Goal: Task Accomplishment & Management: Manage account settings

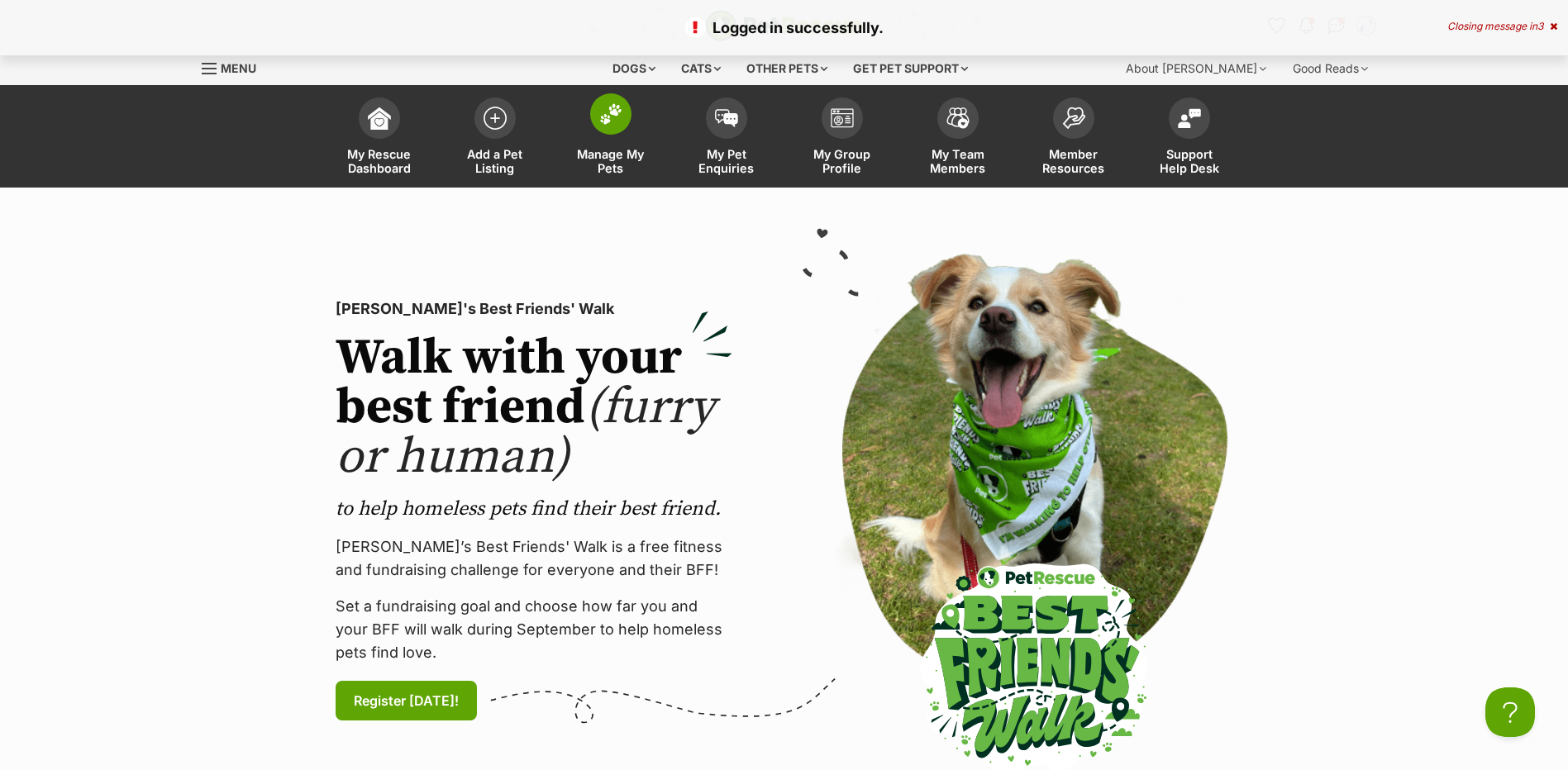
click at [636, 148] on span "Manage My Pets" at bounding box center [611, 161] width 75 height 28
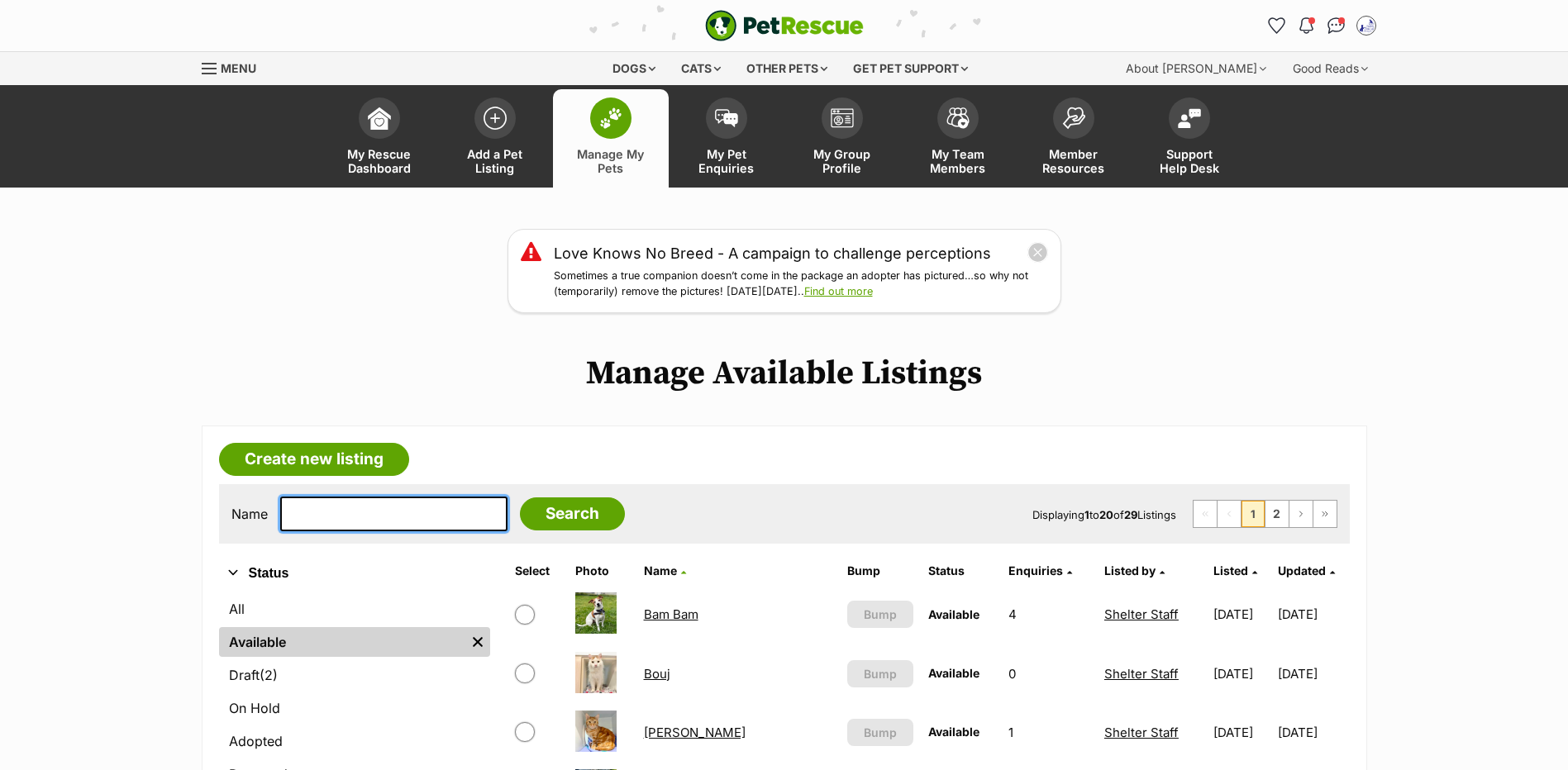
drag, startPoint x: 413, startPoint y: 535, endPoint x: 410, endPoint y: 544, distance: 9.5
click at [412, 532] on input "text" at bounding box center [394, 514] width 227 height 34
type input "mr"
click at [520, 497] on input "Search" at bounding box center [572, 514] width 105 height 33
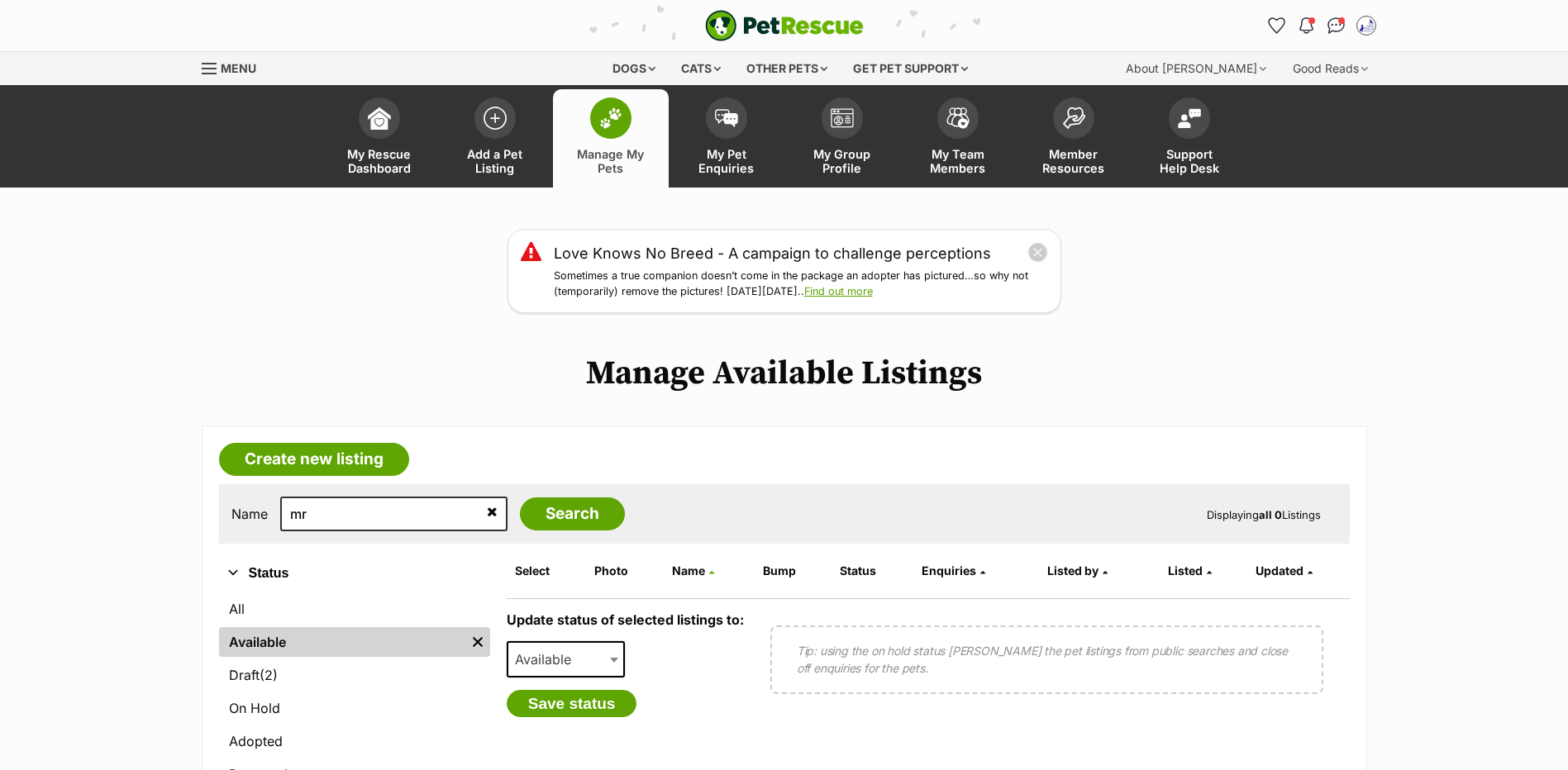
click at [487, 518] on icon at bounding box center [492, 511] width 11 height 13
click at [336, 690] on link "Draft (2) Items" at bounding box center [354, 675] width 271 height 30
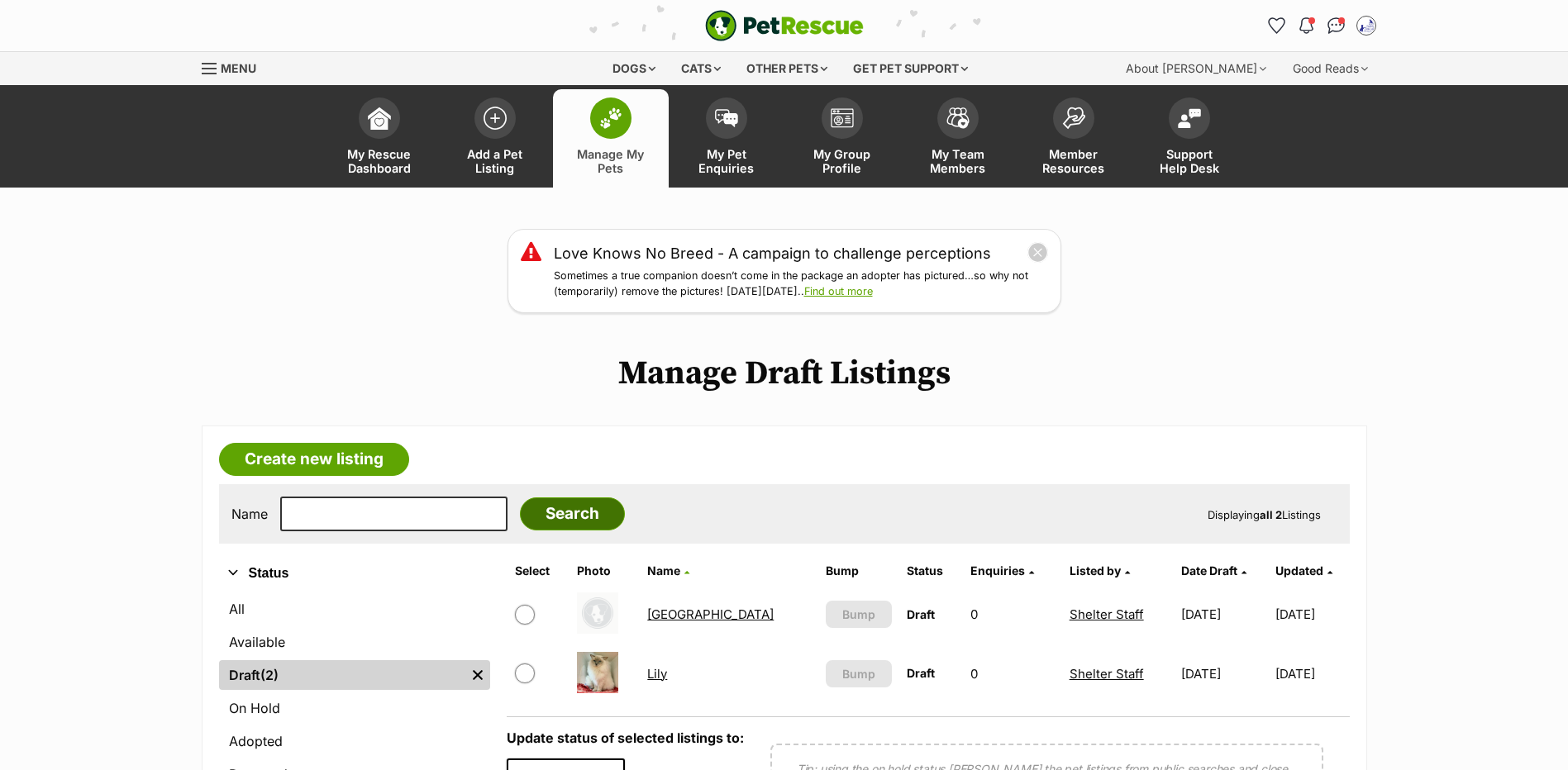
scroll to position [176, 0]
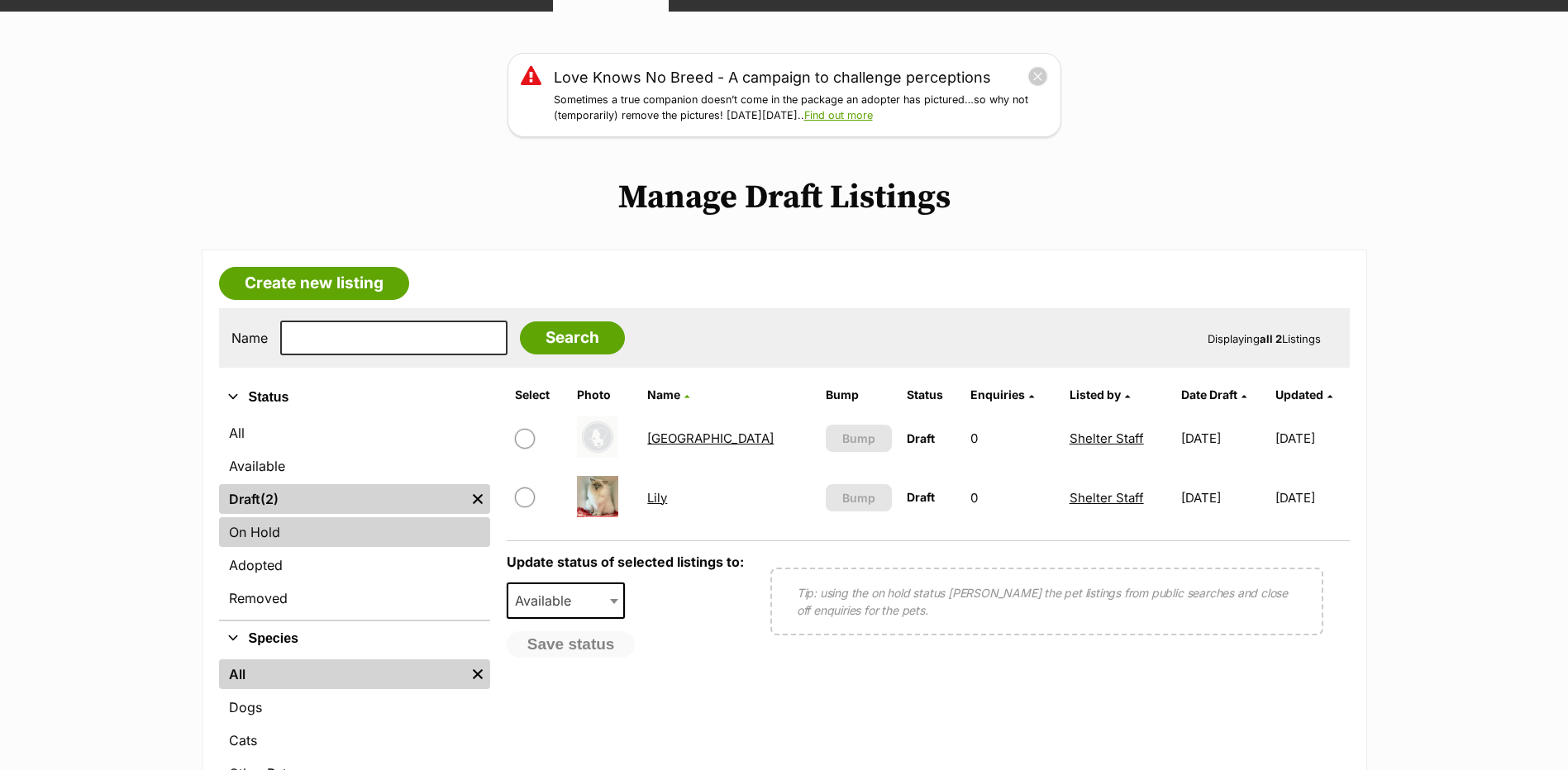
click at [283, 547] on link "On Hold" at bounding box center [354, 532] width 271 height 30
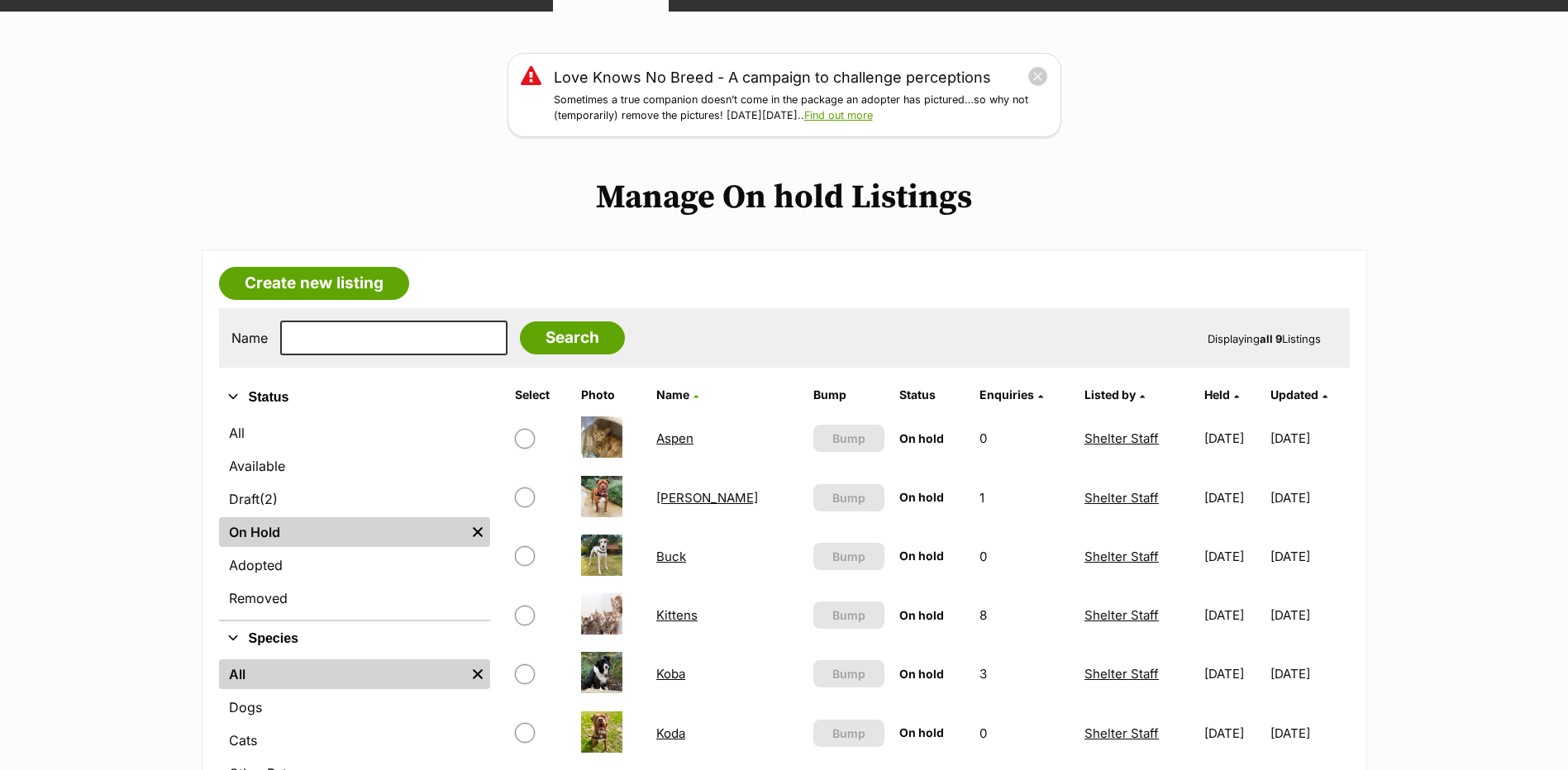
scroll to position [353, 0]
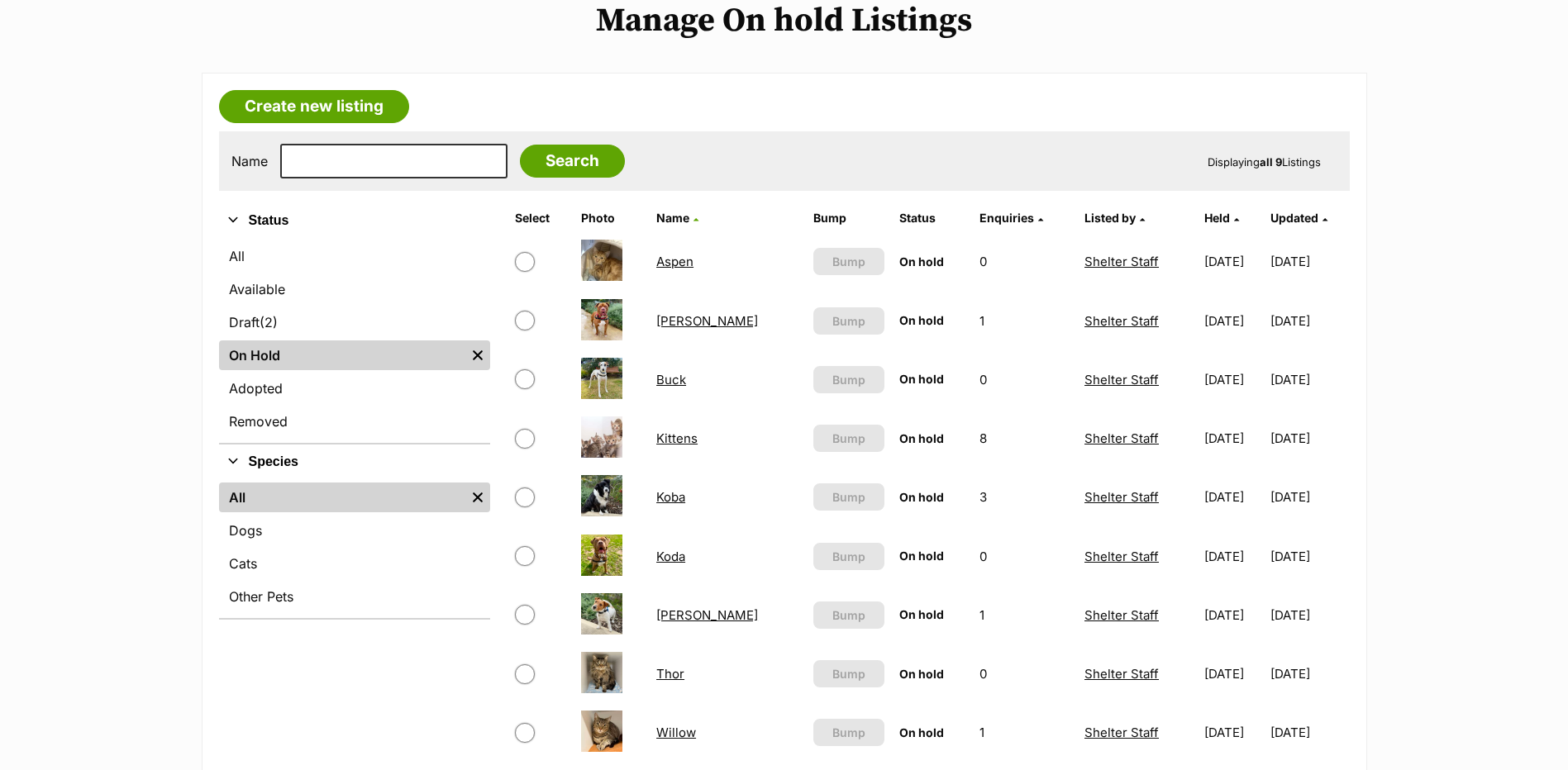
click at [674, 269] on link "Aspen" at bounding box center [674, 262] width 37 height 15
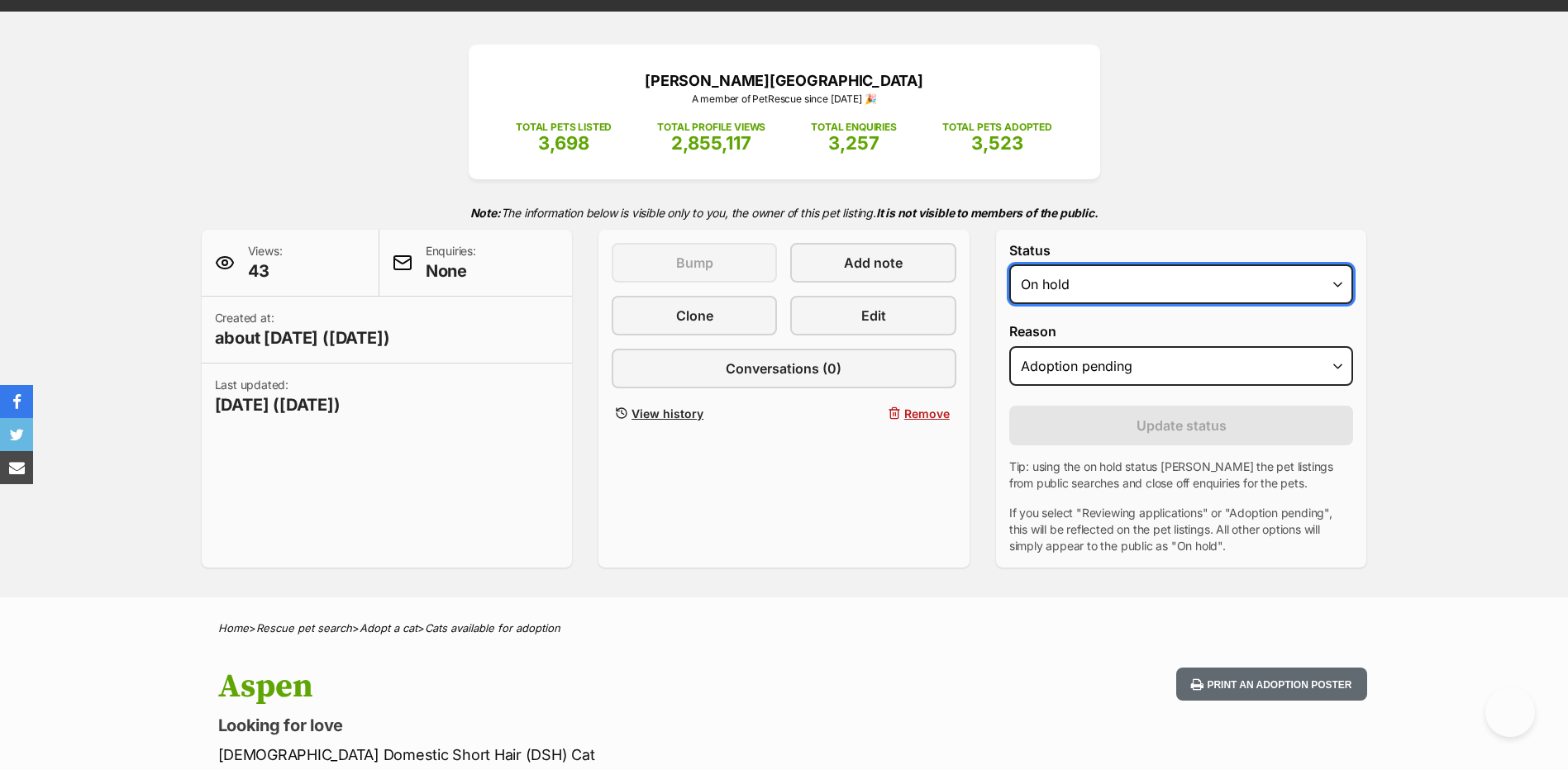
click at [1107, 297] on select "Draft Available On hold Adopted" at bounding box center [1182, 284] width 345 height 39
select select "rehomed"
click at [1010, 287] on select "Draft Available On hold Adopted" at bounding box center [1182, 284] width 345 height 39
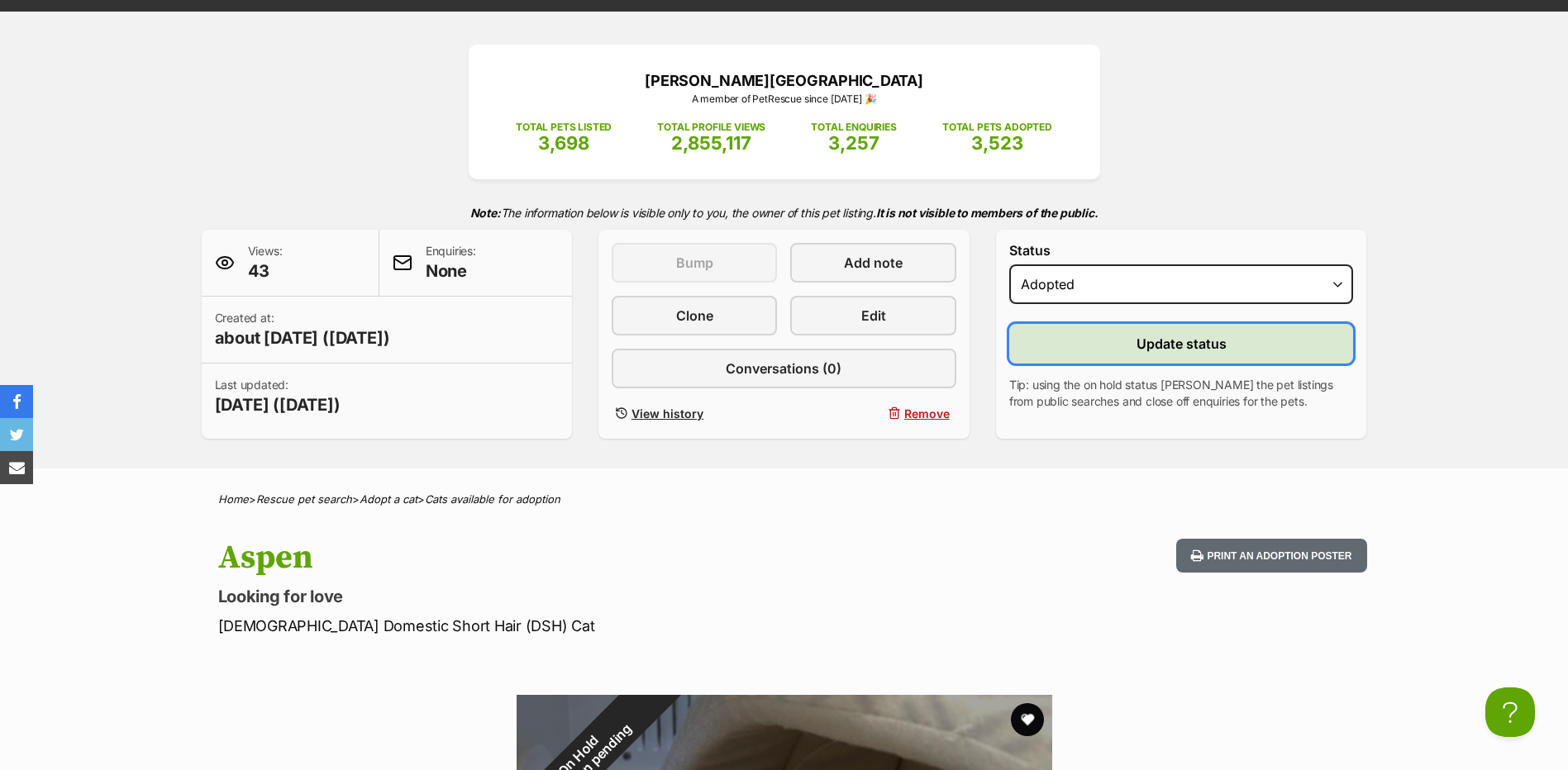
click at [1163, 354] on span "Update status" at bounding box center [1181, 343] width 90 height 20
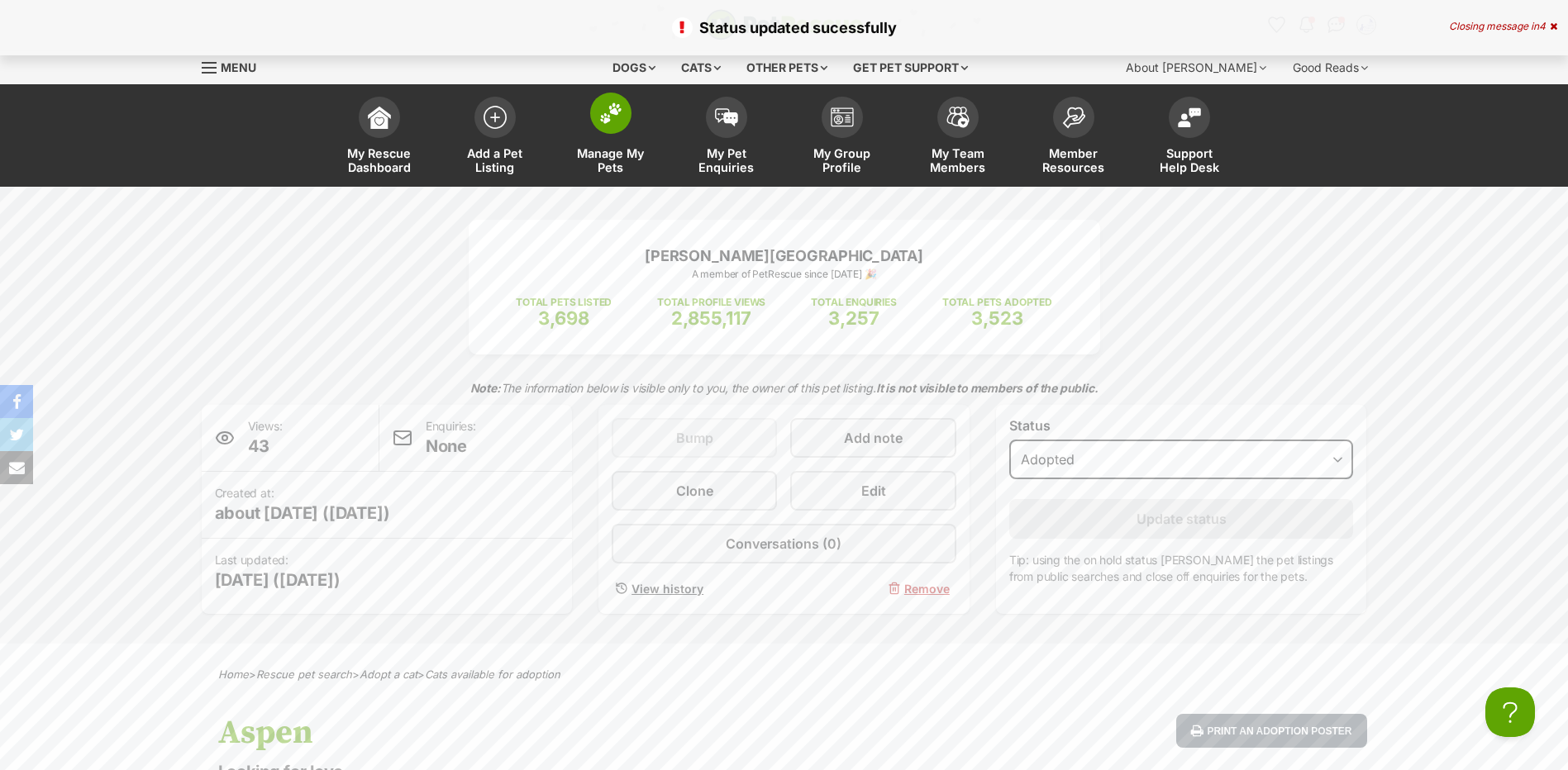
click at [608, 141] on link "Manage My Pets" at bounding box center [611, 137] width 116 height 99
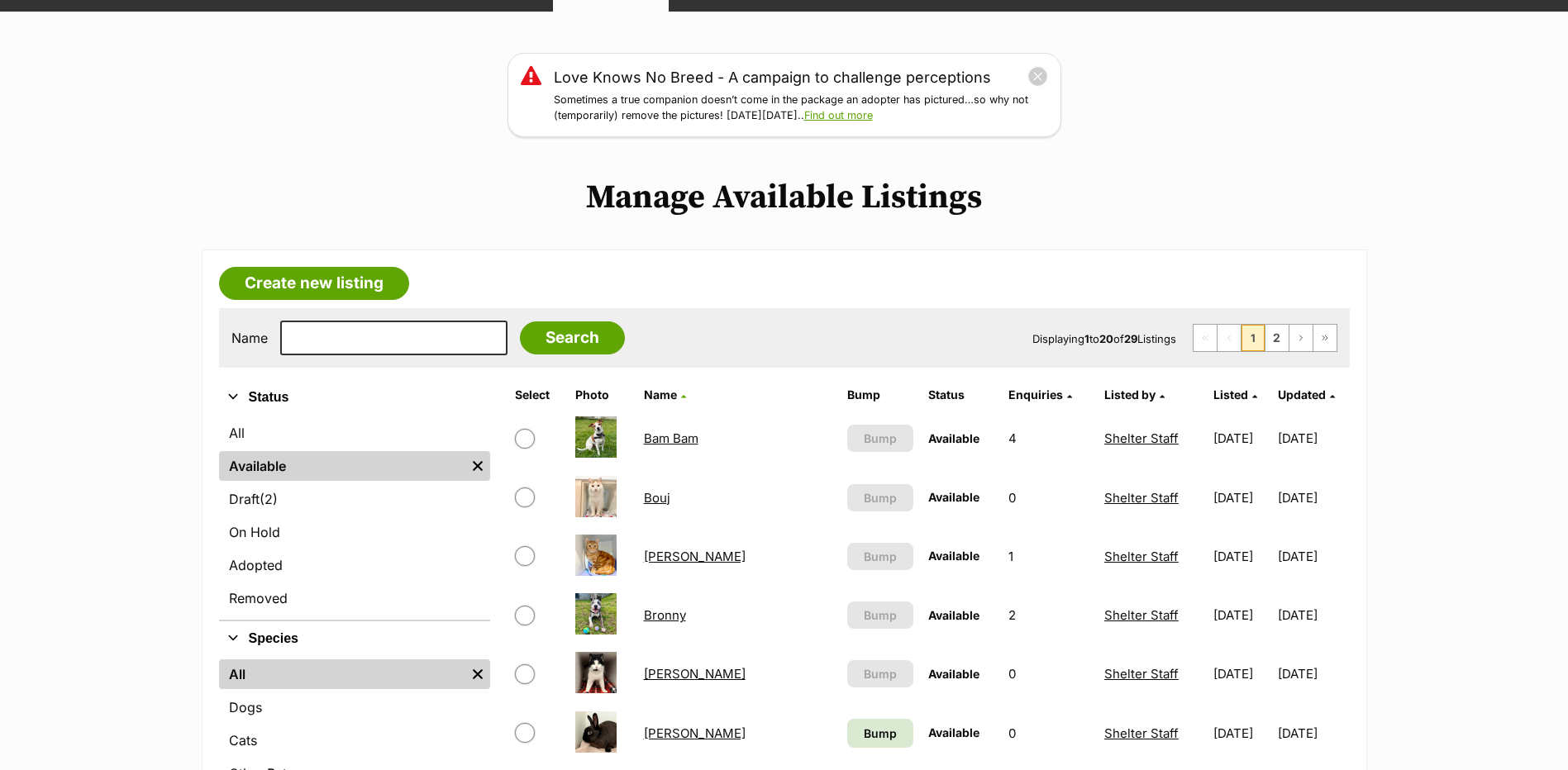
scroll to position [353, 0]
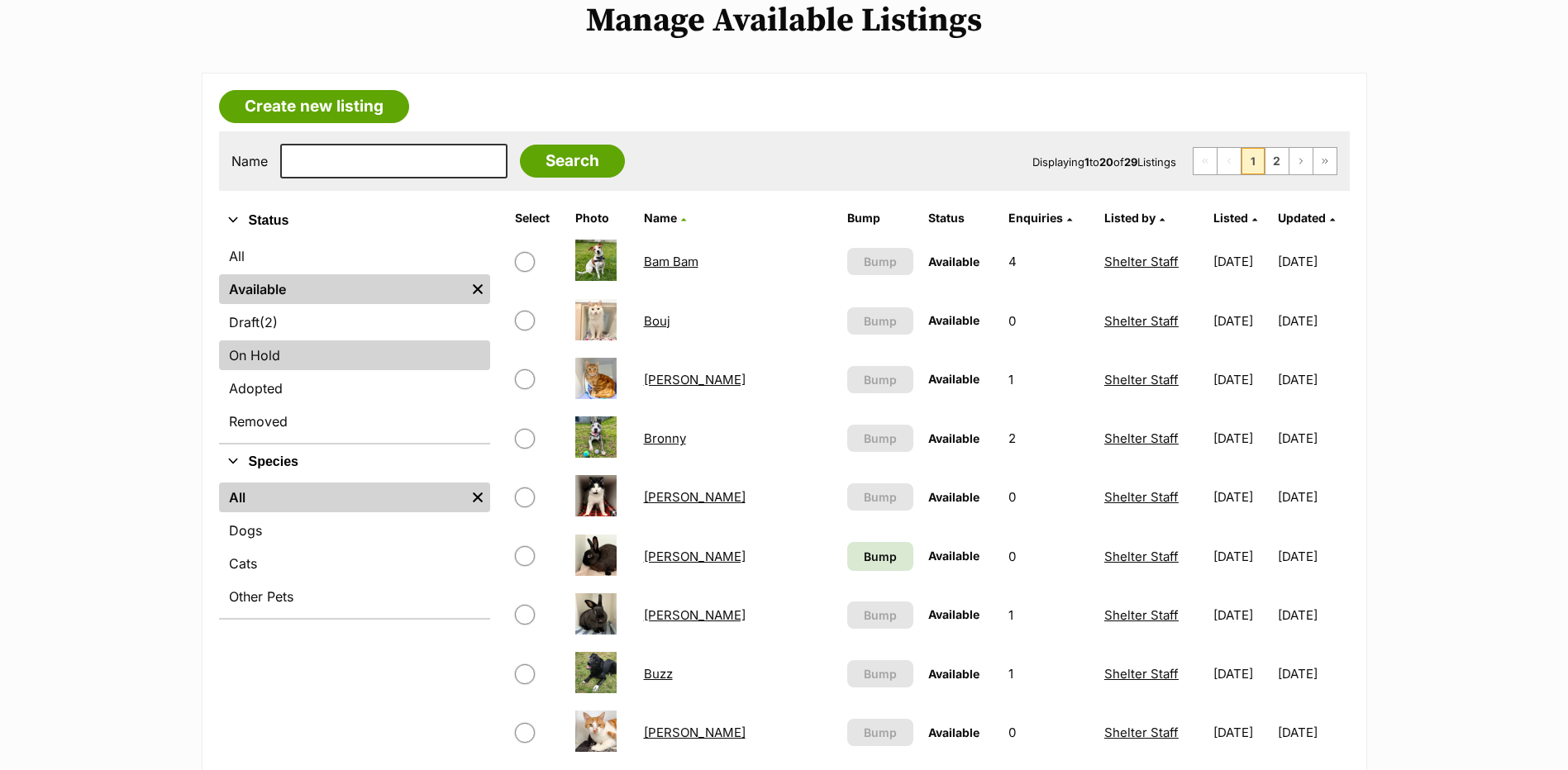
click at [242, 370] on link "On Hold" at bounding box center [354, 355] width 271 height 30
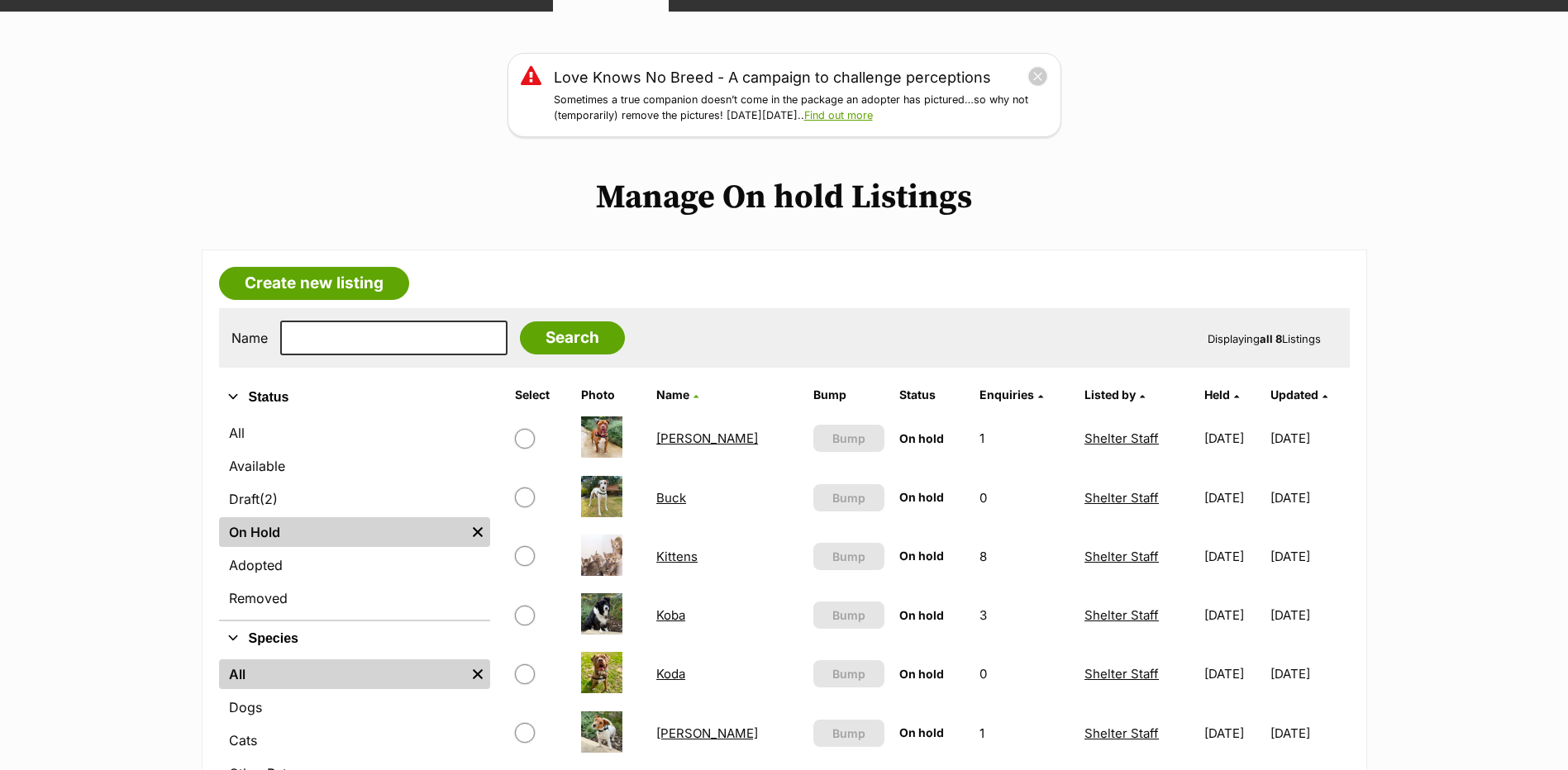
scroll to position [353, 0]
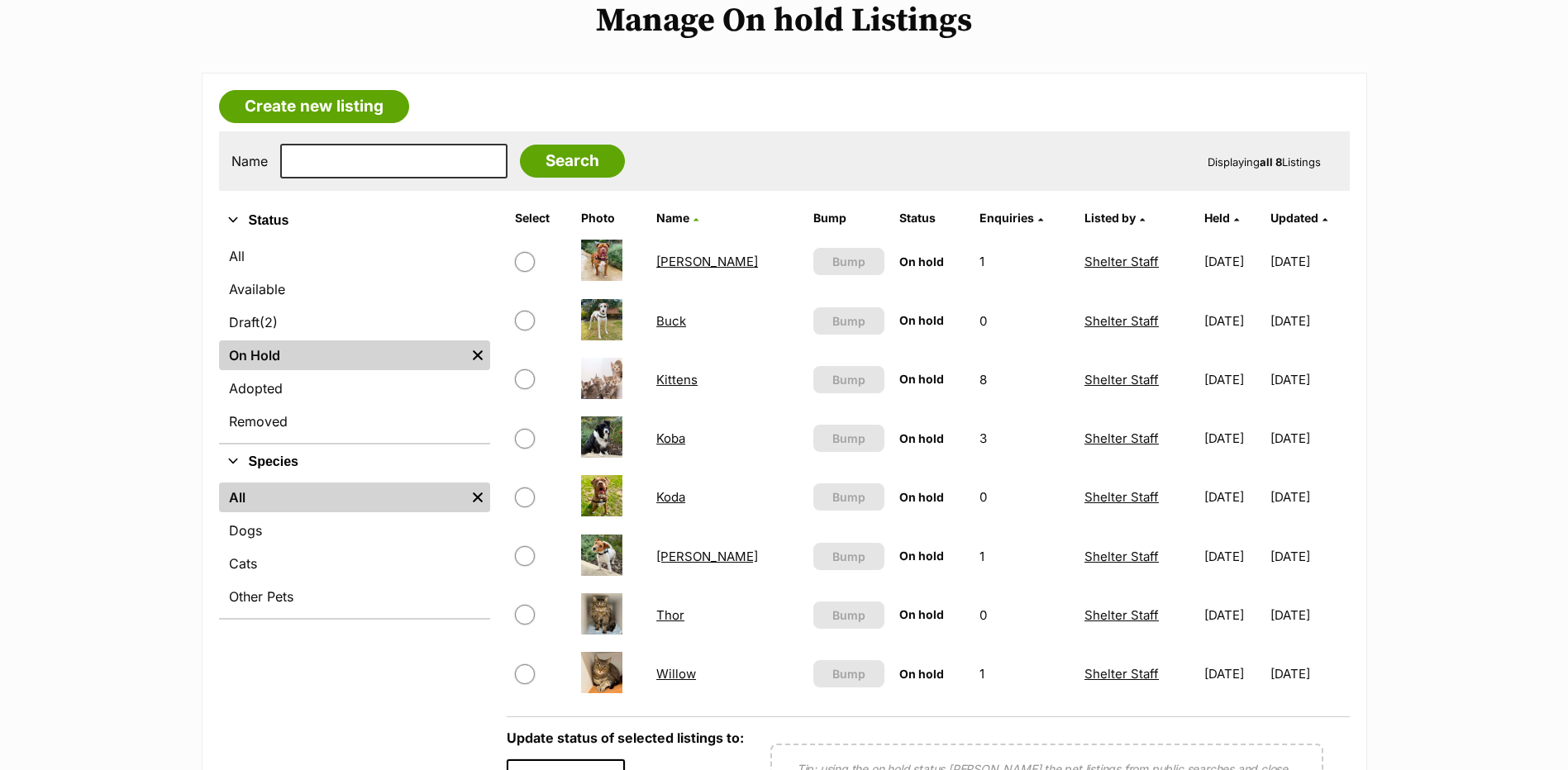
click at [674, 446] on link "Koba" at bounding box center [671, 438] width 29 height 15
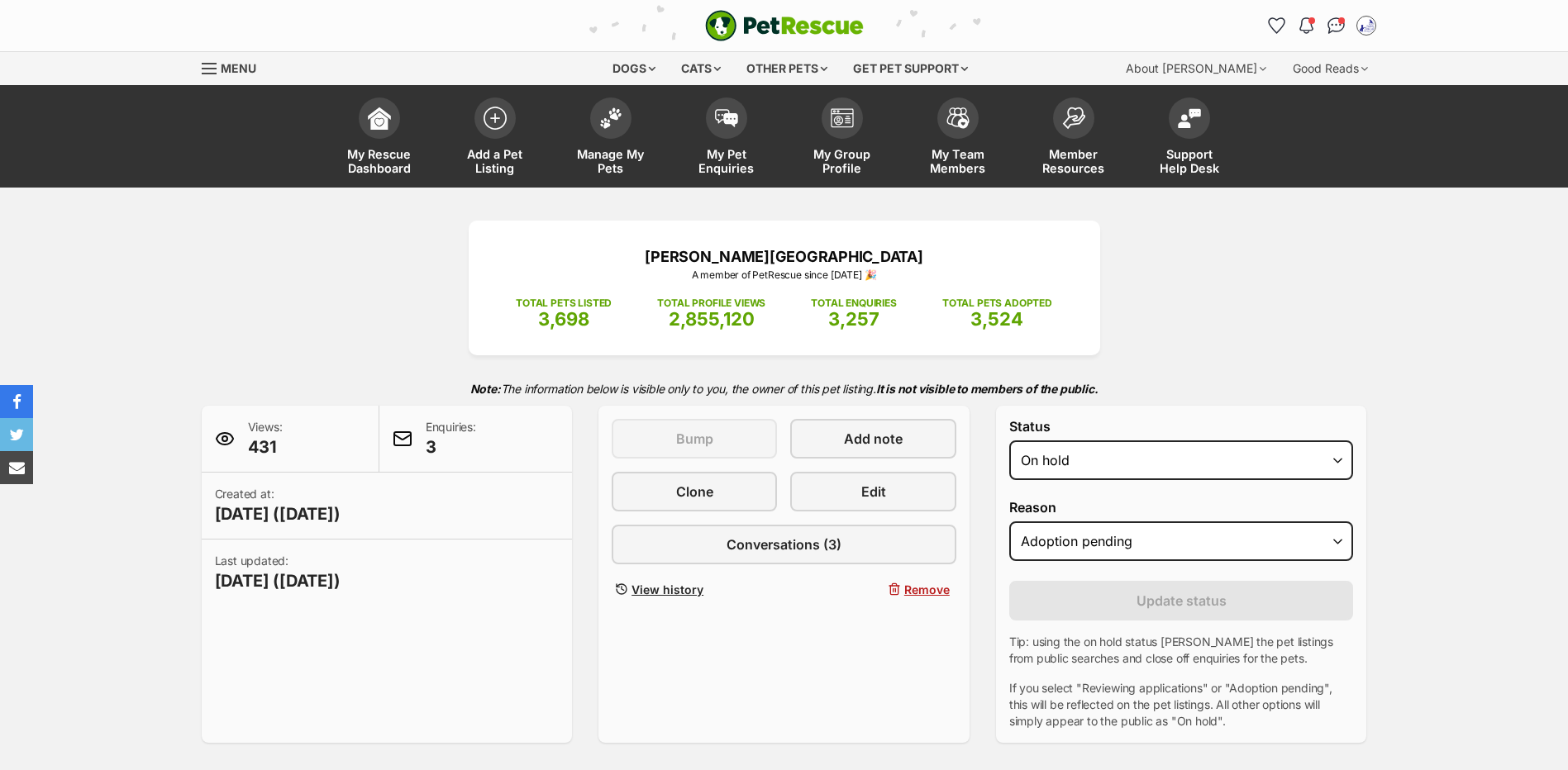
click at [1185, 487] on div "Status Draft - not available as listing has enquires Available On hold Adopted" at bounding box center [1182, 453] width 345 height 68
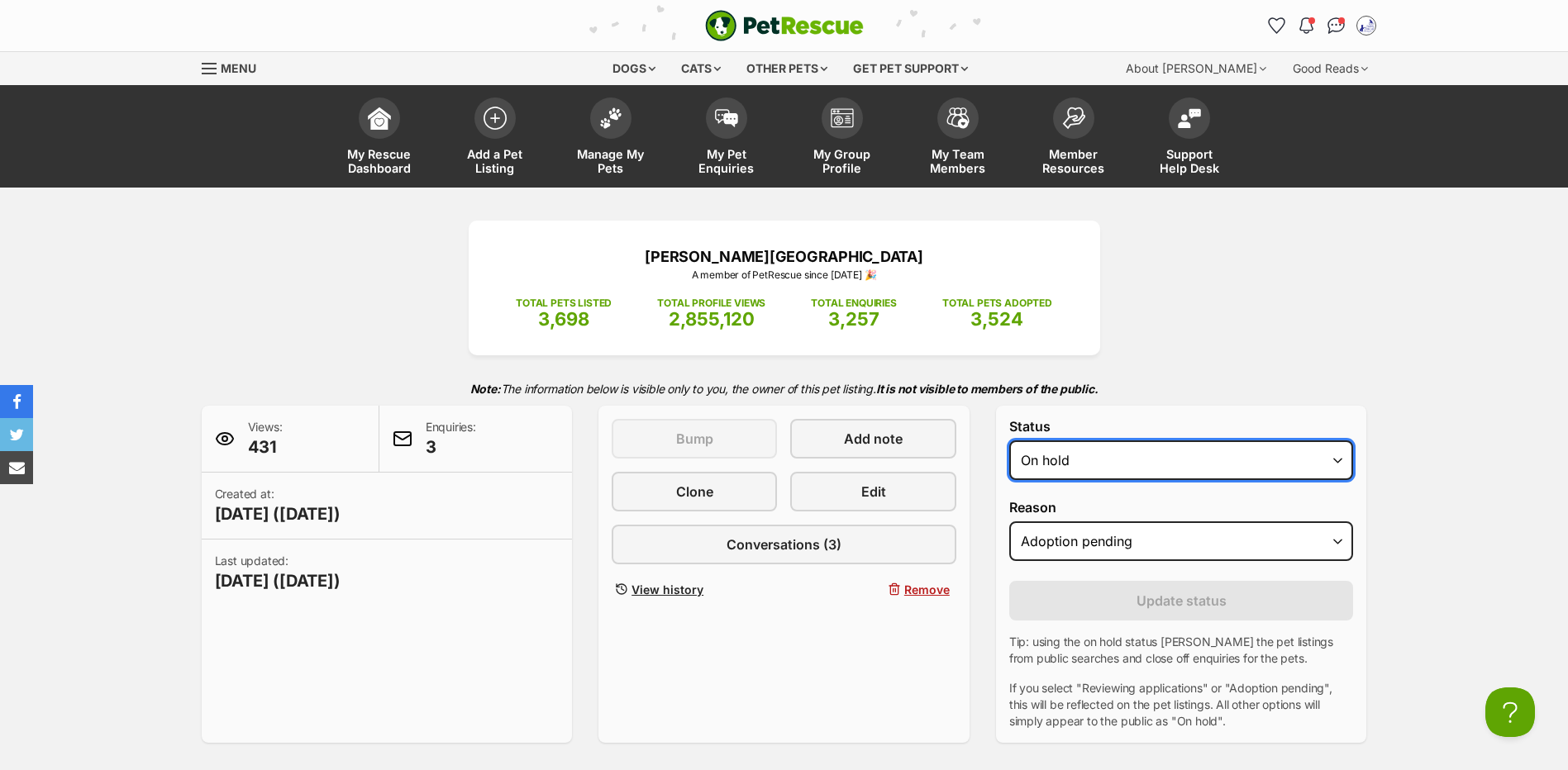
click at [1165, 480] on select "Draft - not available as listing has enquires Available On hold Adopted" at bounding box center [1182, 460] width 345 height 39
select select "rehomed"
click at [1010, 464] on select "Draft - not available as listing has enquires Available On hold Adopted" at bounding box center [1182, 460] width 345 height 39
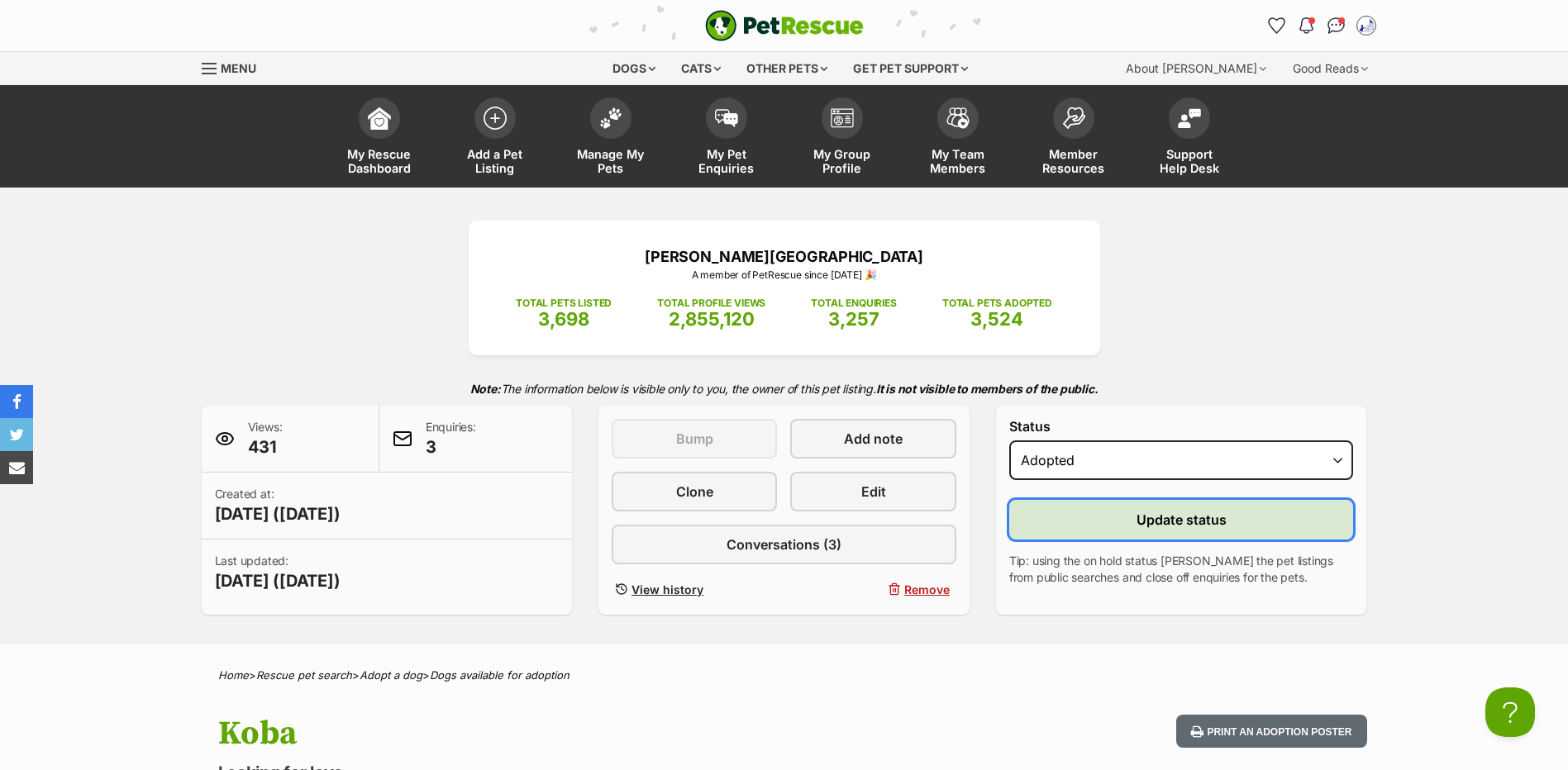
click at [1163, 539] on button "Update status" at bounding box center [1182, 520] width 345 height 39
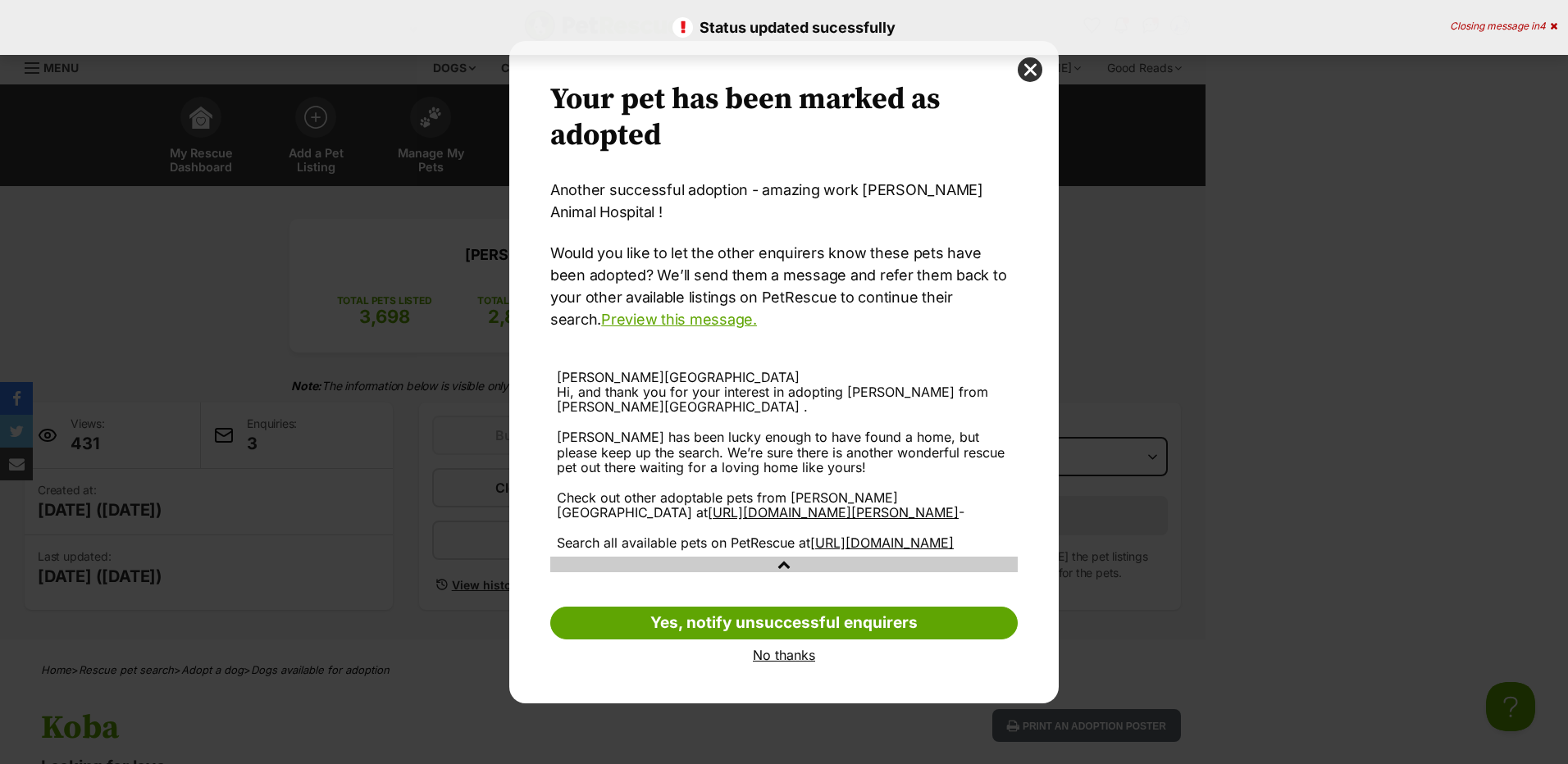
click at [798, 663] on link "No thanks" at bounding box center [784, 654] width 467 height 14
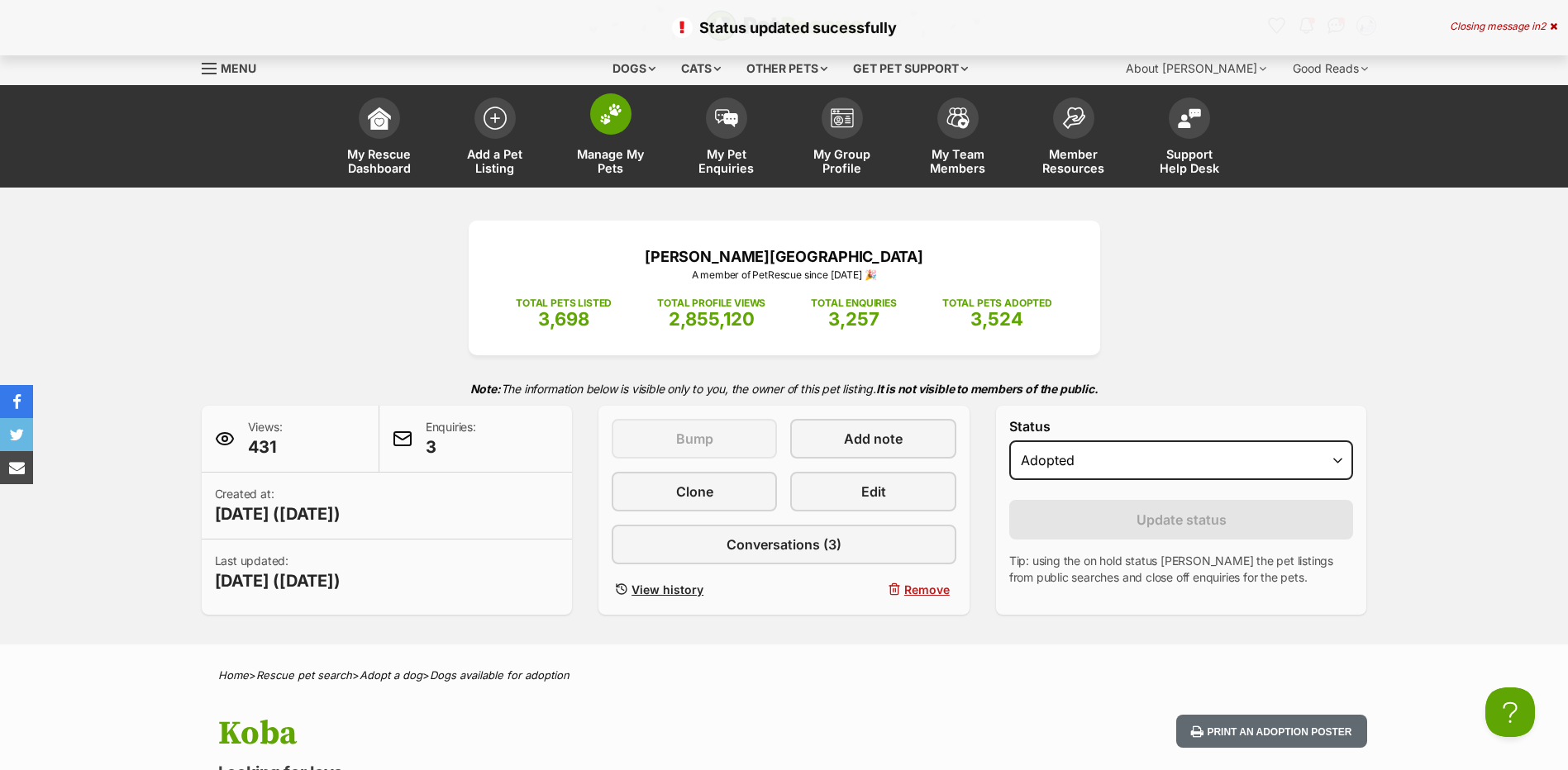
click at [591, 111] on span at bounding box center [611, 114] width 41 height 41
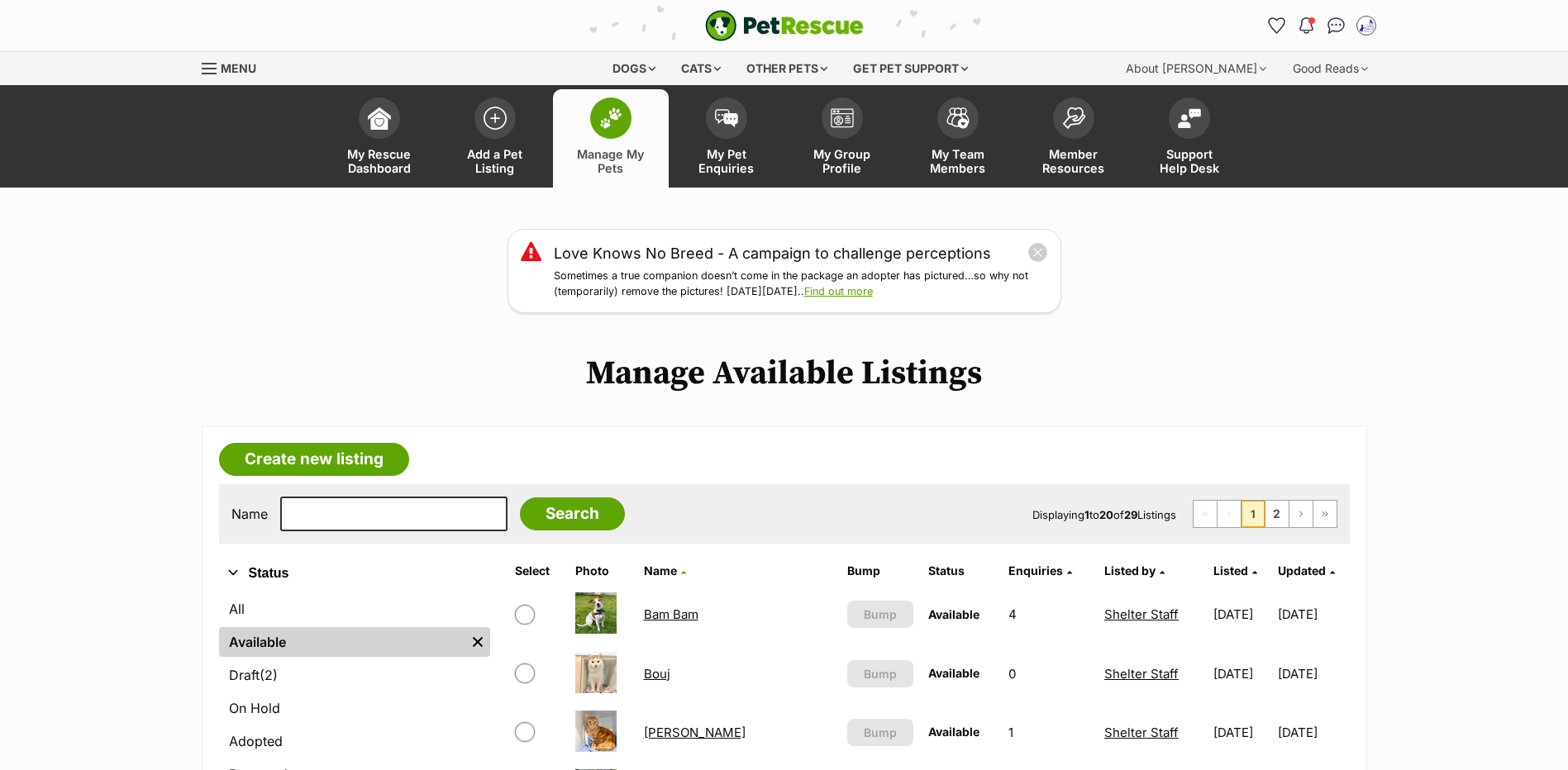
scroll to position [176, 0]
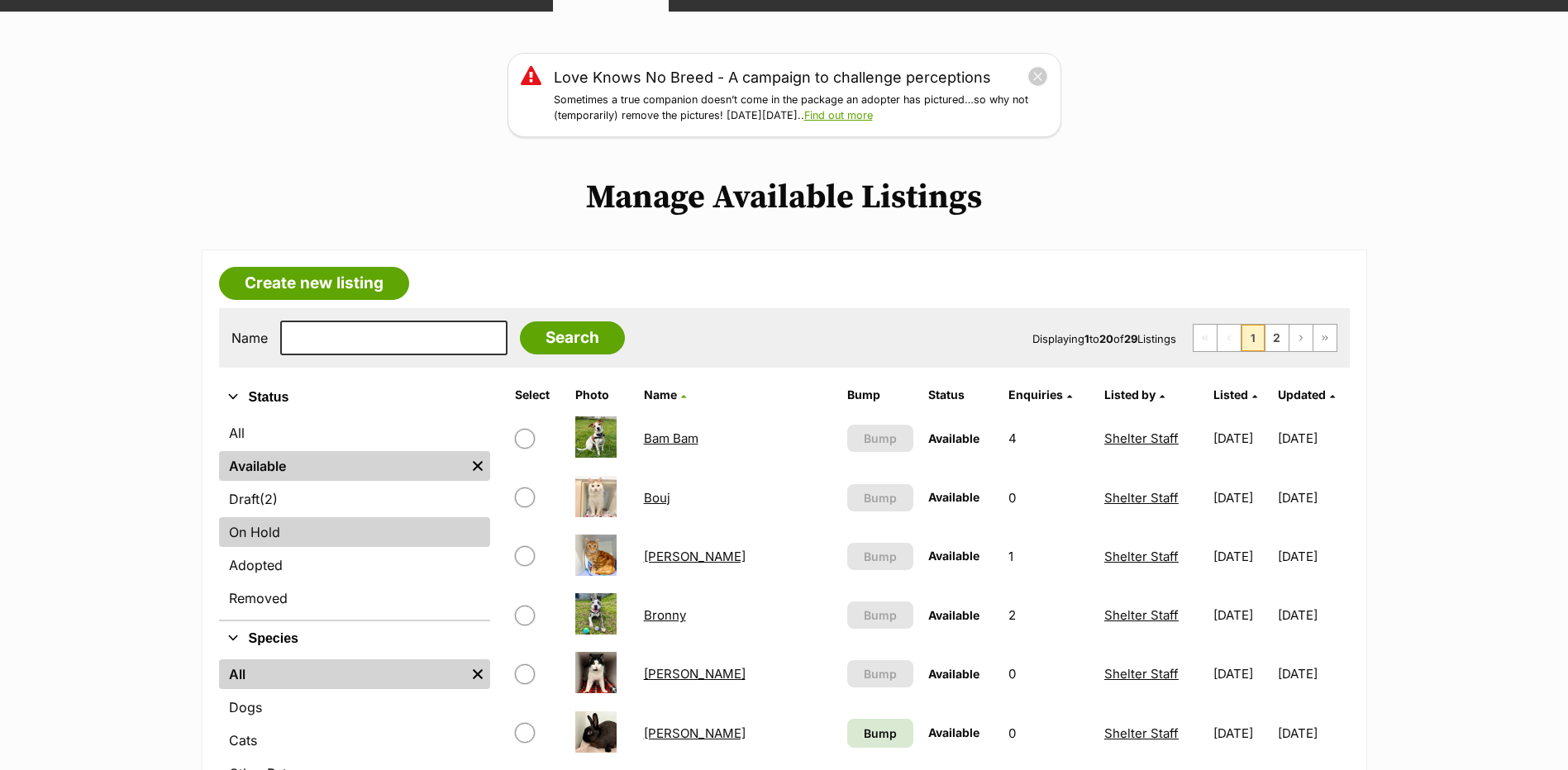
click at [277, 547] on link "On Hold" at bounding box center [354, 532] width 271 height 30
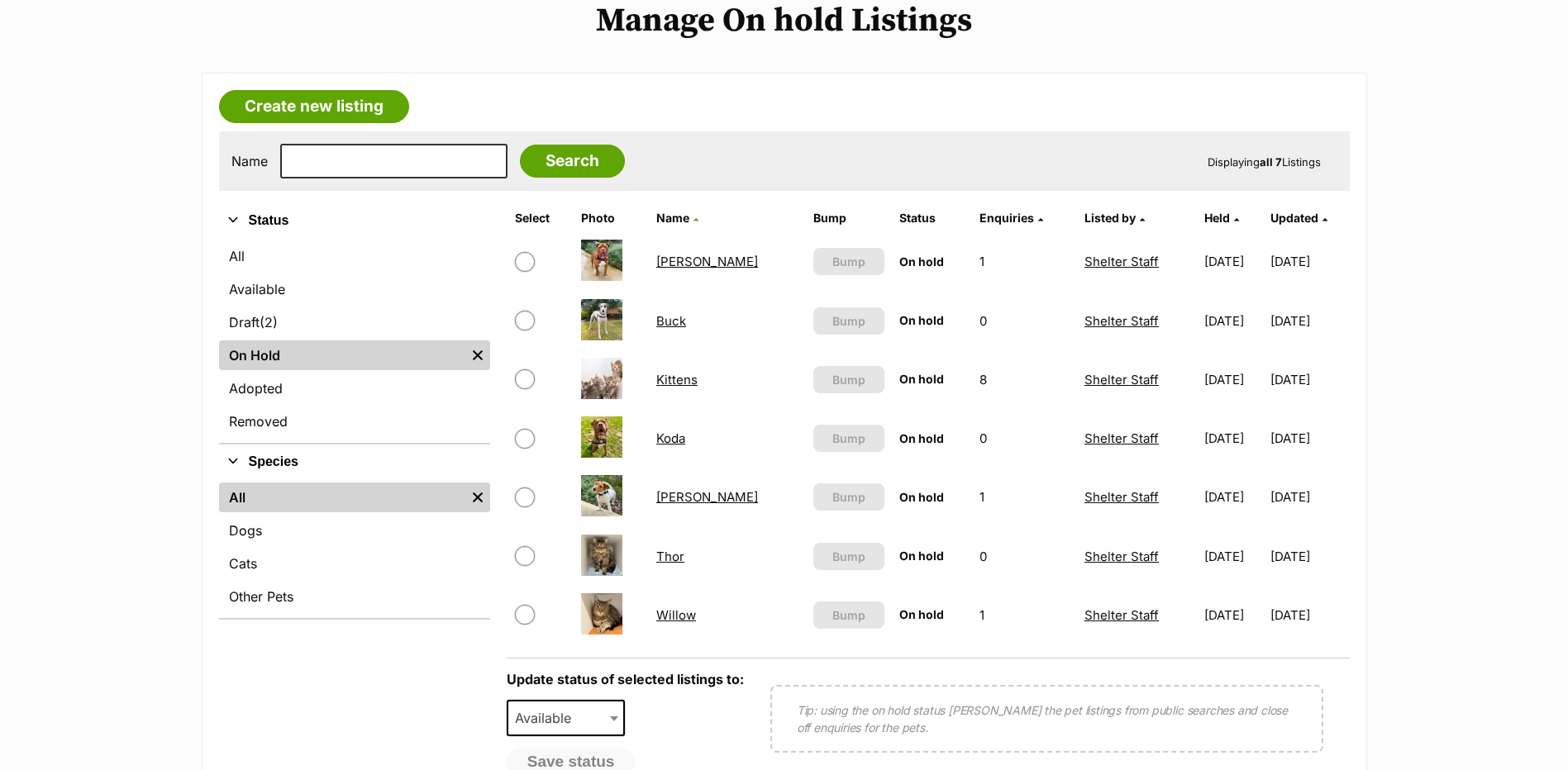
click at [673, 505] on link "[PERSON_NAME]" at bounding box center [707, 497] width 102 height 15
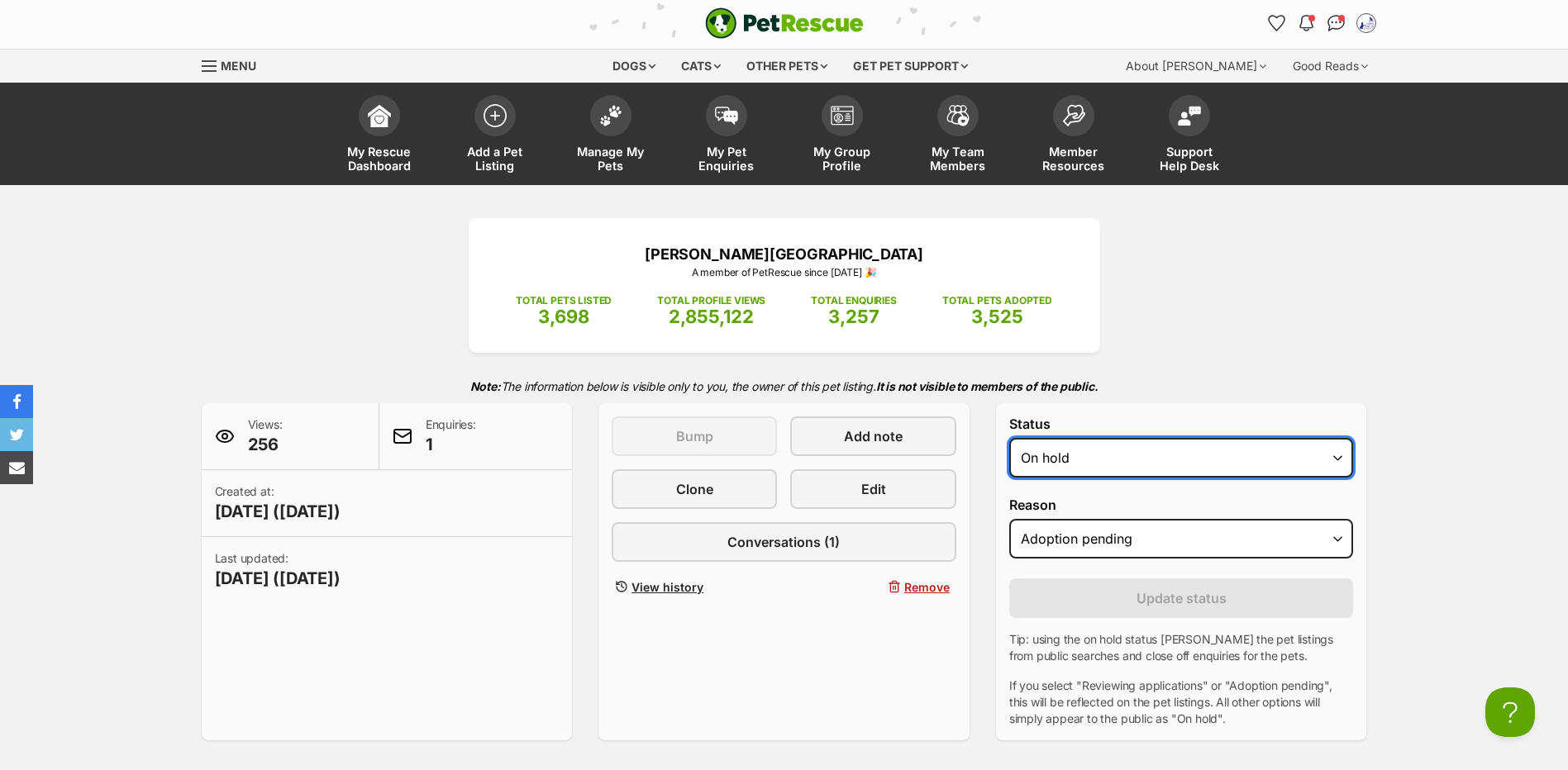
click at [1236, 478] on select "Draft - not available as listing has enquires Available On hold Adopted" at bounding box center [1182, 458] width 345 height 39
click at [1010, 461] on select "Draft - not available as listing has enquires Available On hold Adopted" at bounding box center [1182, 458] width 345 height 39
click at [1167, 478] on select "Draft - not available as listing has enquires Available On hold Adopted" at bounding box center [1182, 458] width 345 height 39
select select "rehomed"
click at [1010, 461] on select "Draft - not available as listing has enquires Available On hold Adopted" at bounding box center [1182, 458] width 345 height 39
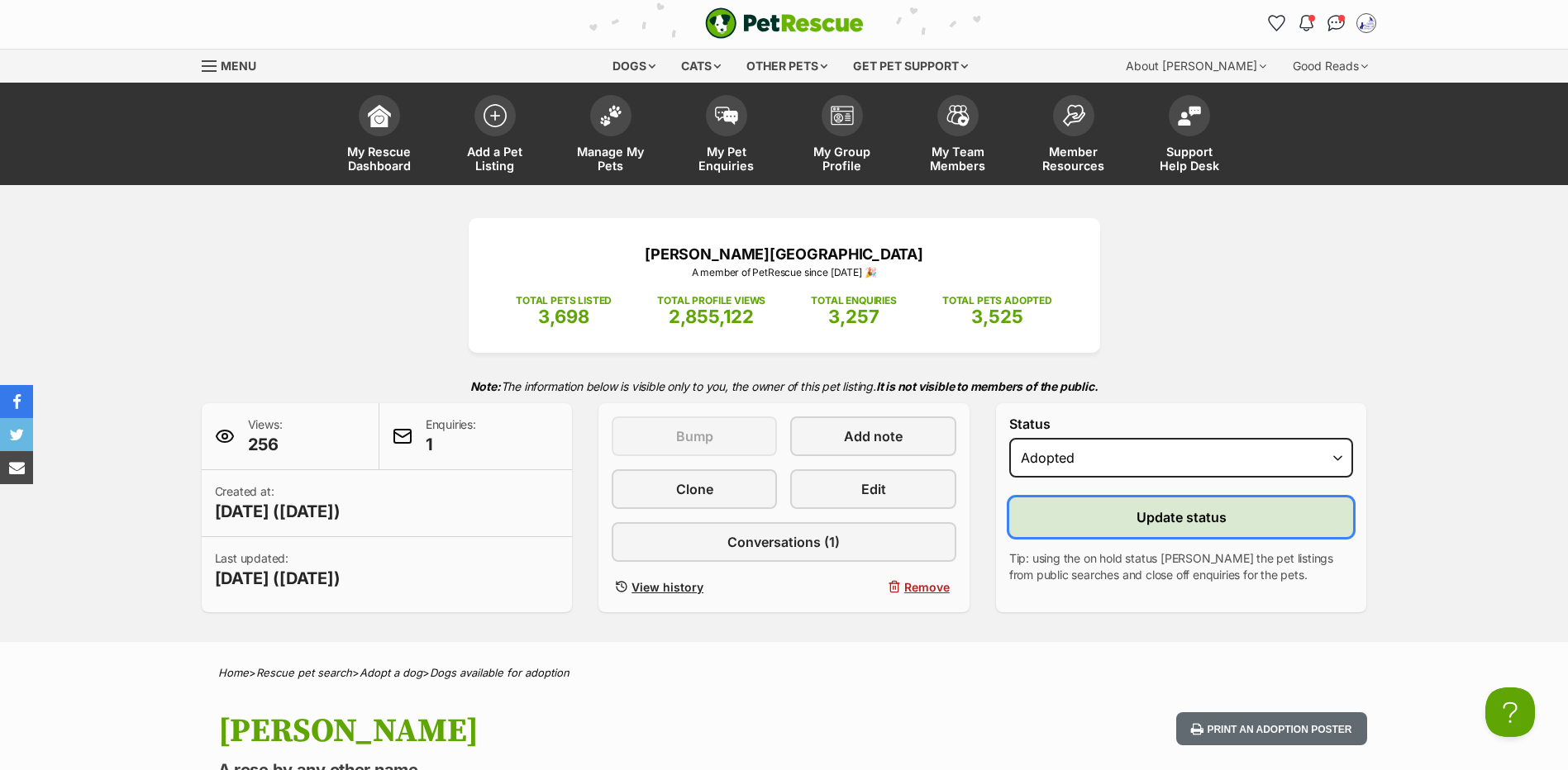
click at [1146, 527] on span "Update status" at bounding box center [1181, 517] width 90 height 20
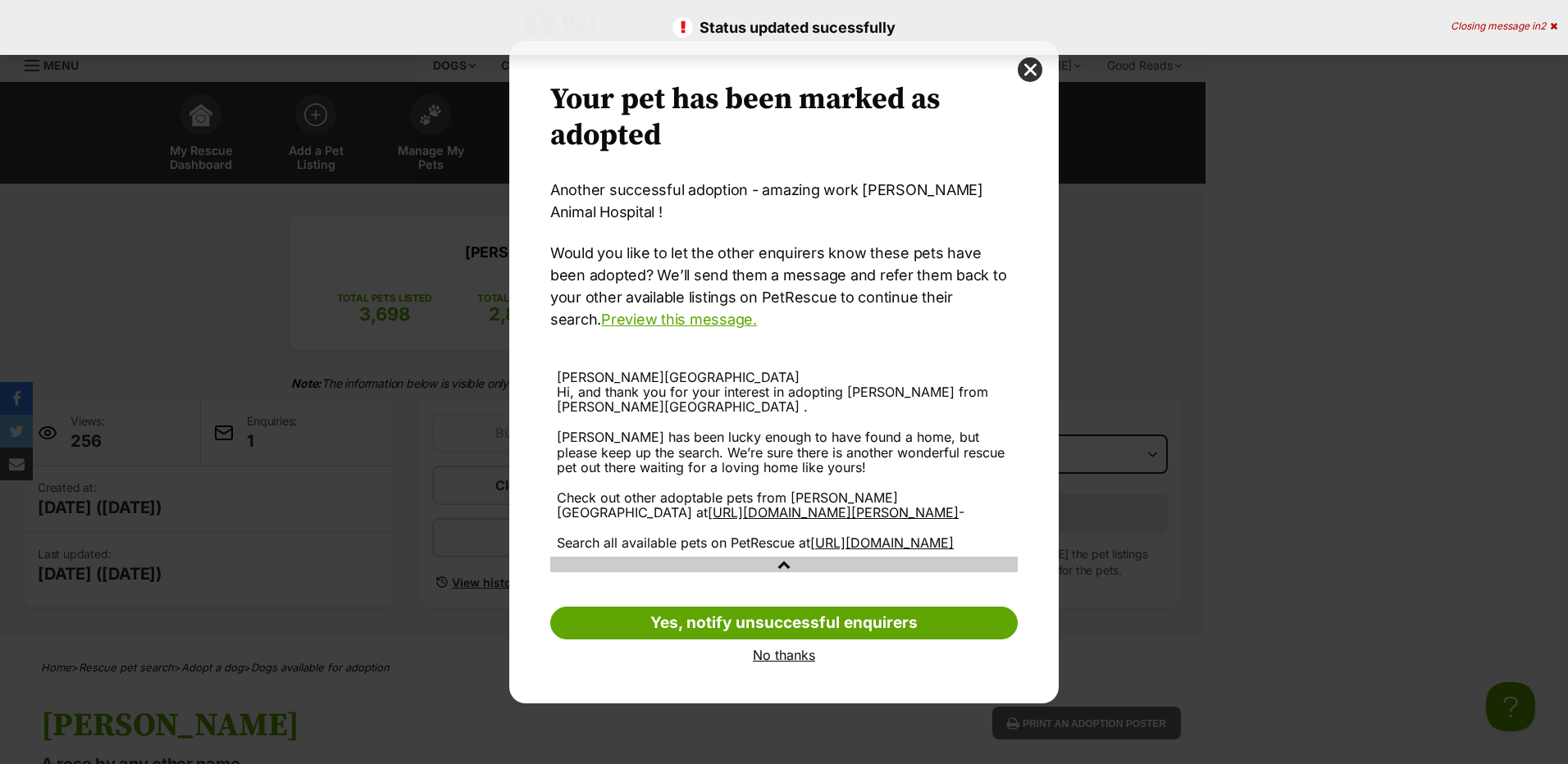
click at [805, 663] on link "No thanks" at bounding box center [784, 654] width 467 height 14
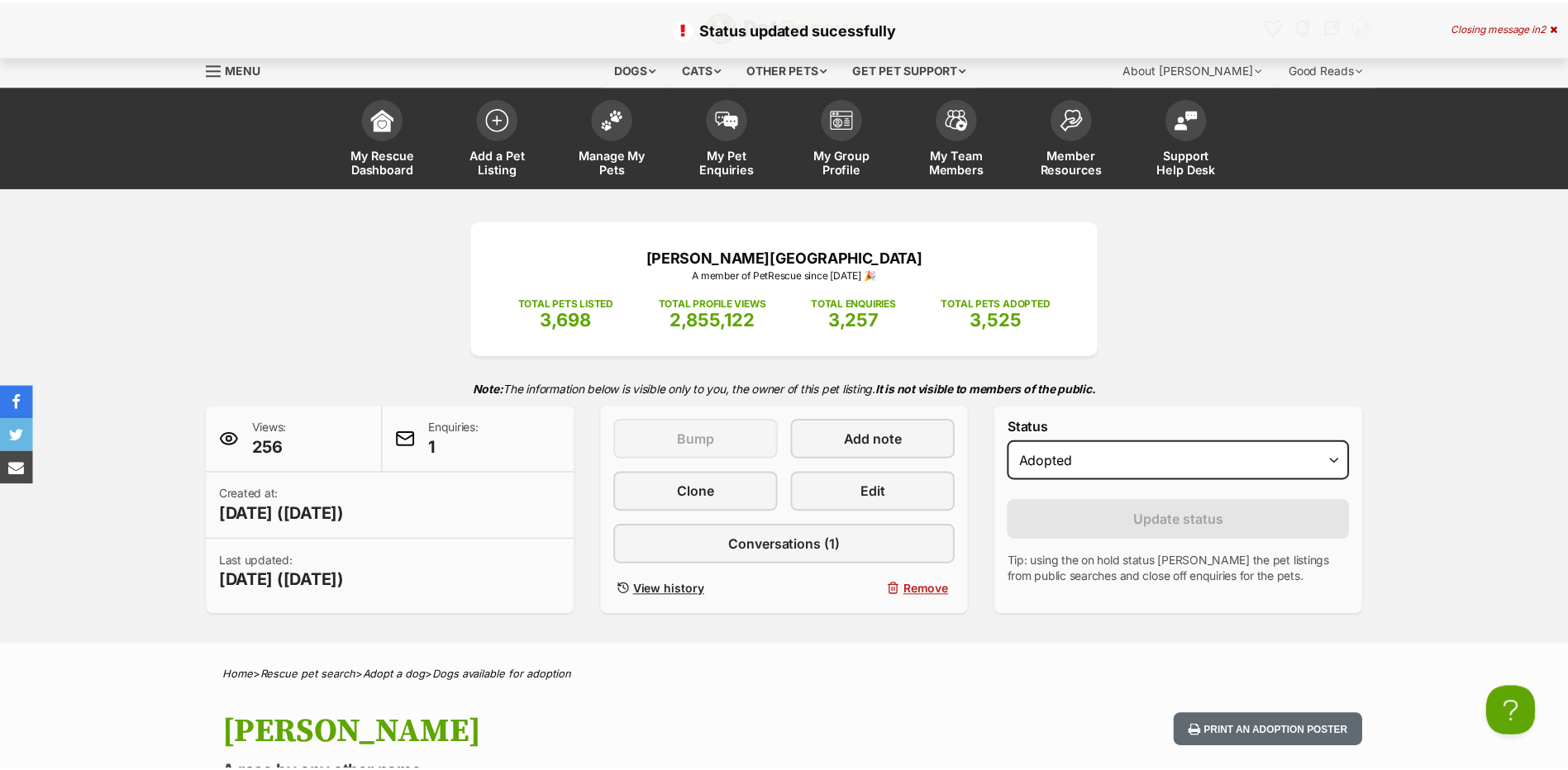
scroll to position [3, 0]
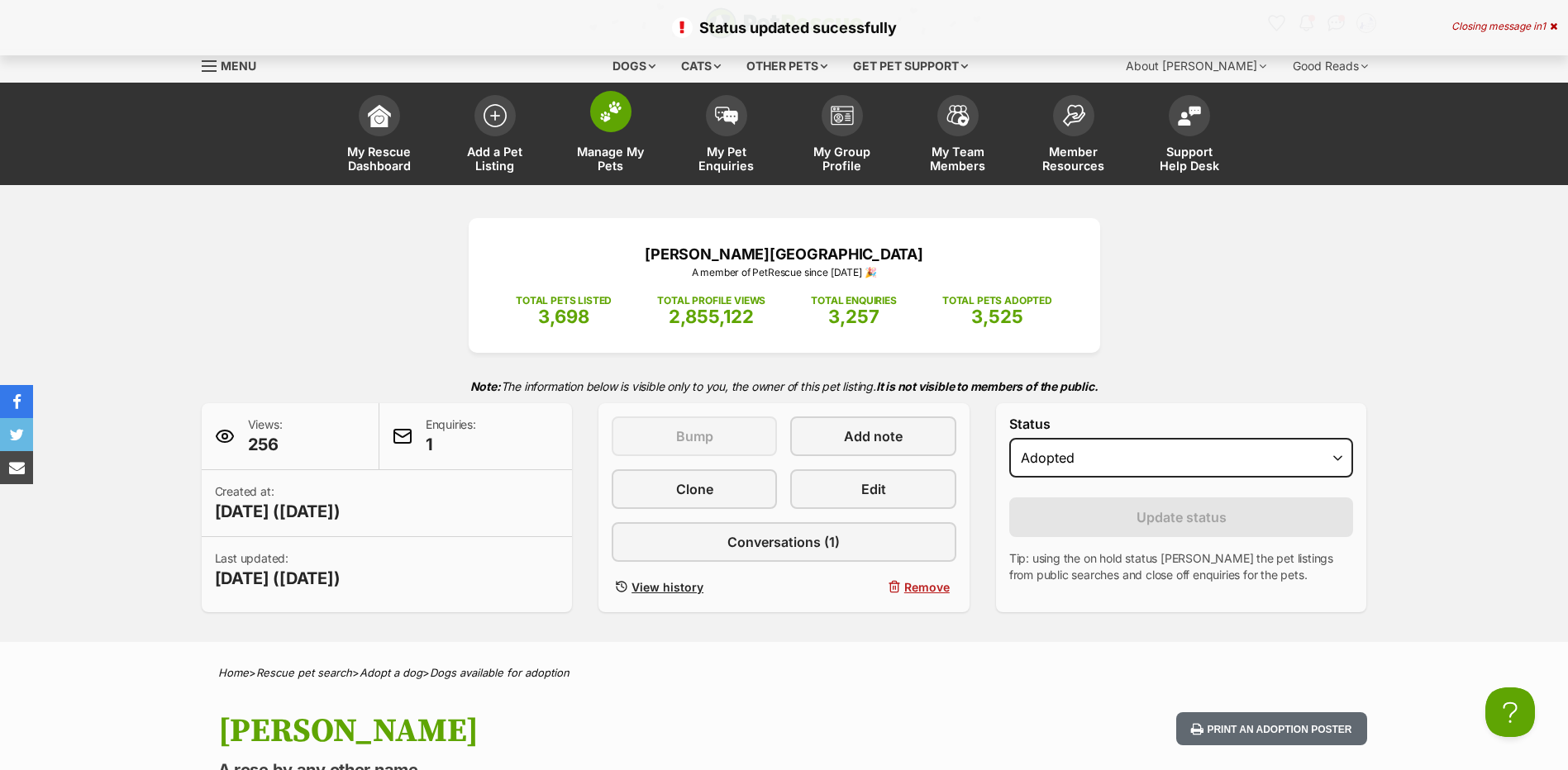
click at [622, 136] on link "Manage My Pets" at bounding box center [611, 135] width 116 height 99
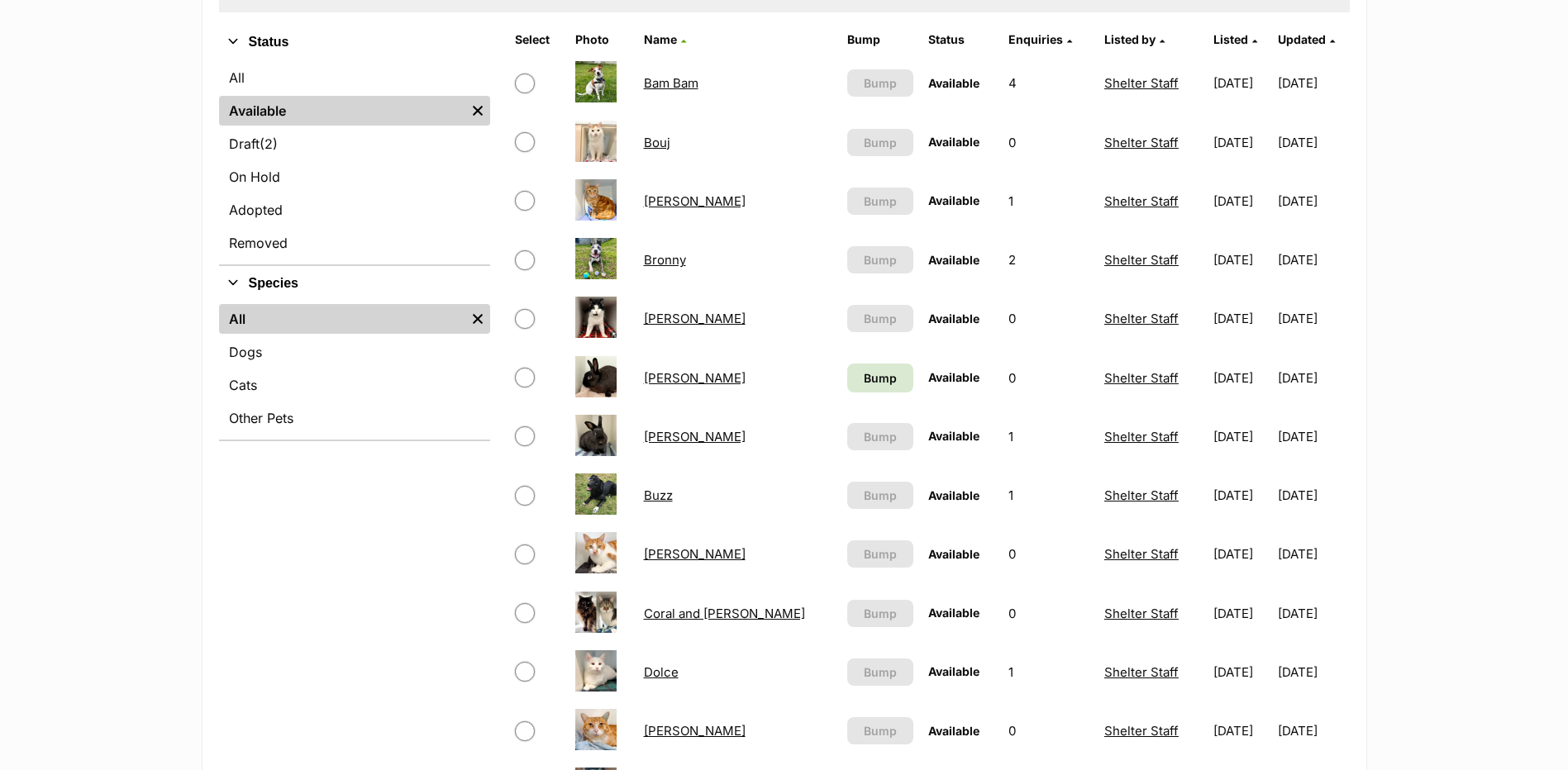
scroll to position [355, 0]
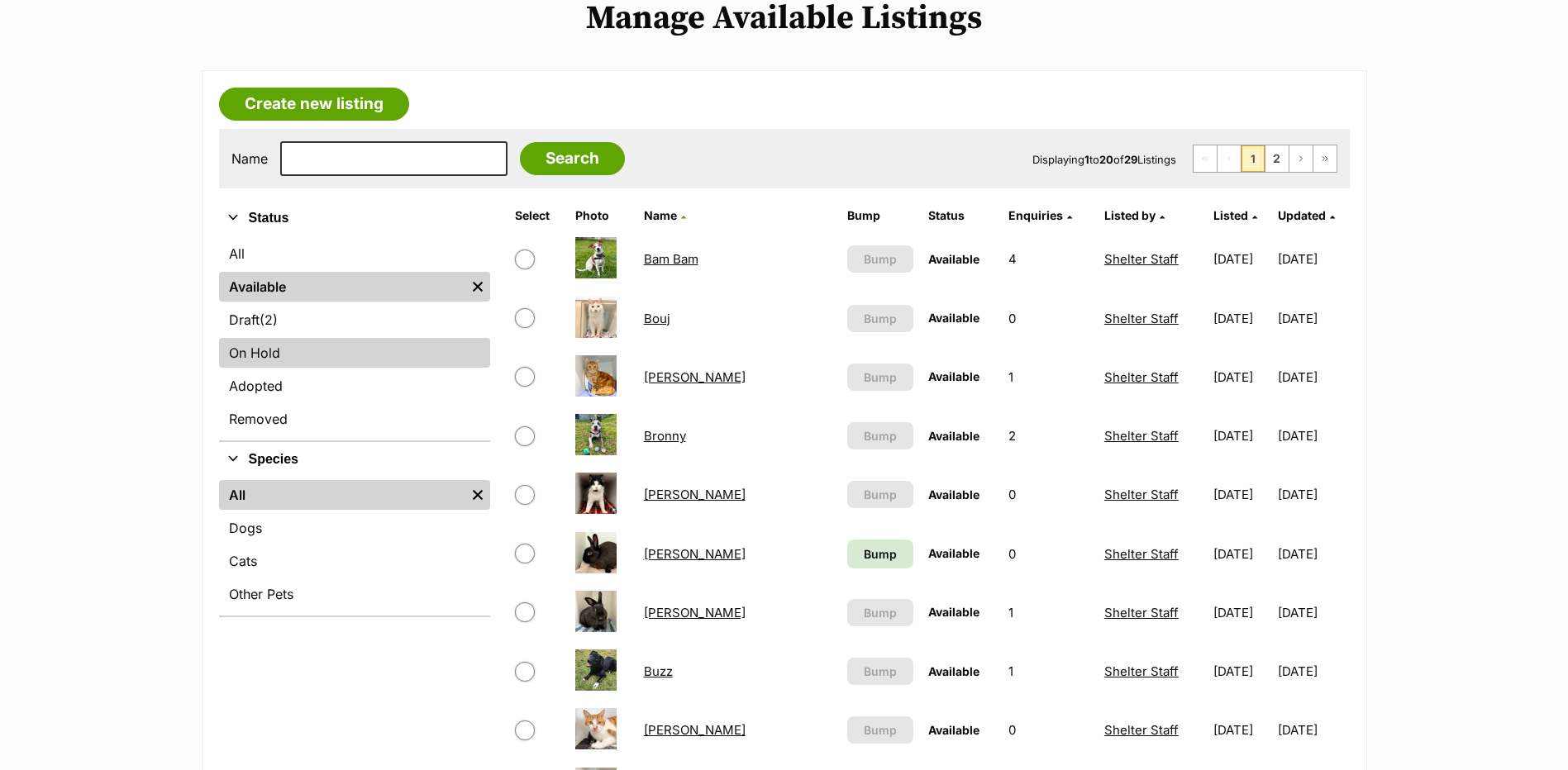
click at [338, 368] on link "On Hold" at bounding box center [354, 352] width 271 height 30
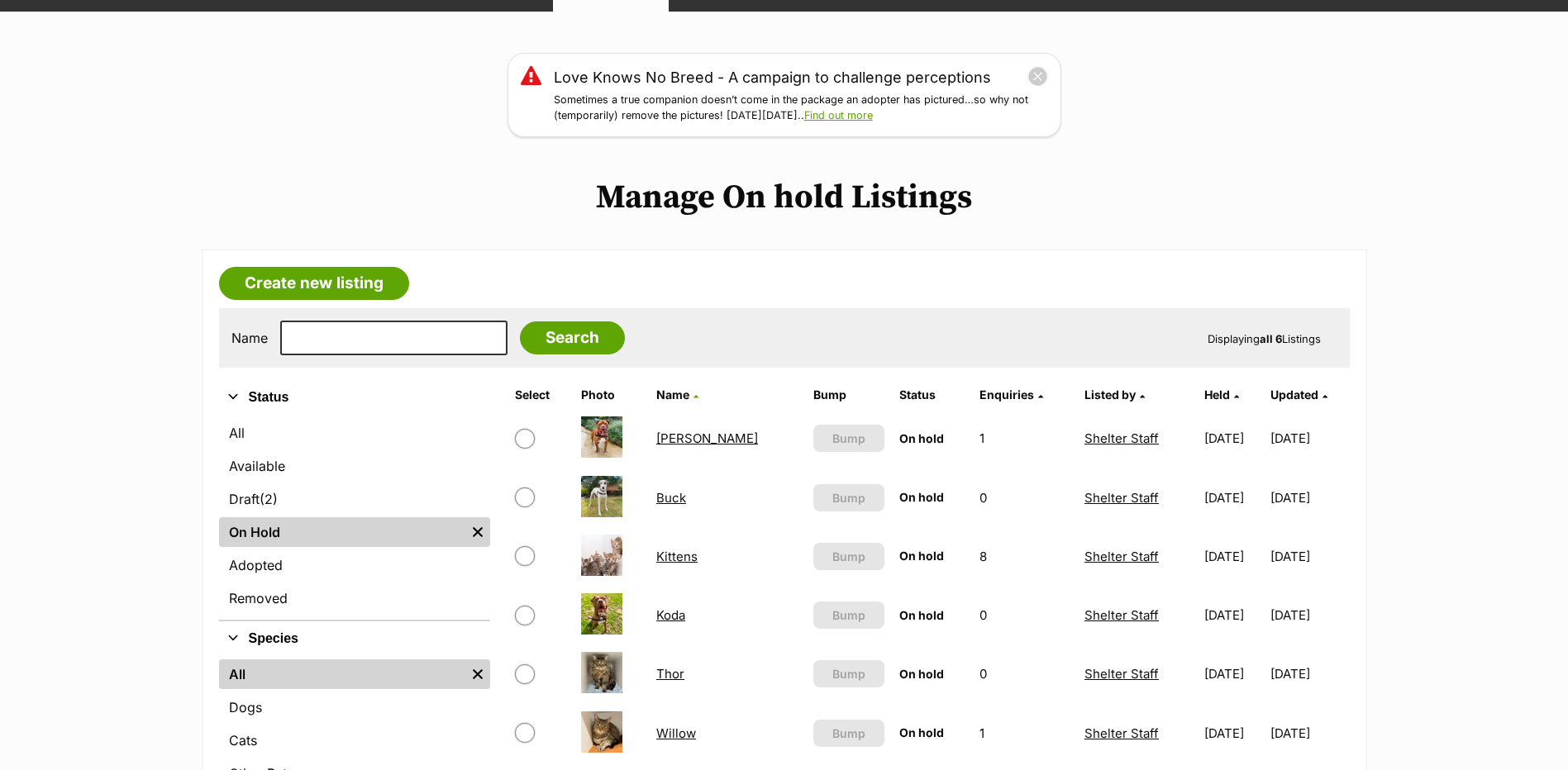
scroll to position [353, 0]
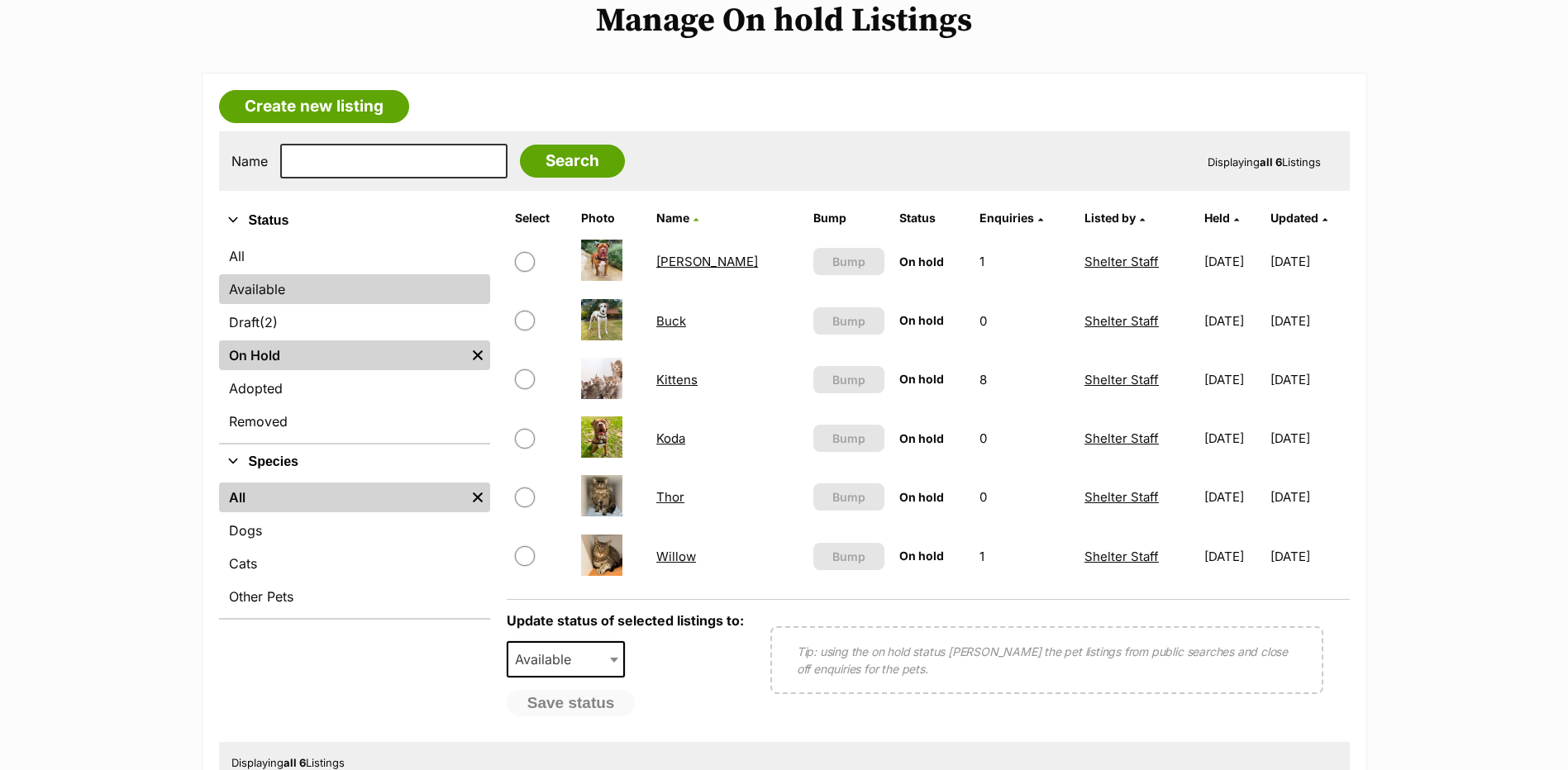
click at [297, 302] on link "Available" at bounding box center [354, 289] width 271 height 30
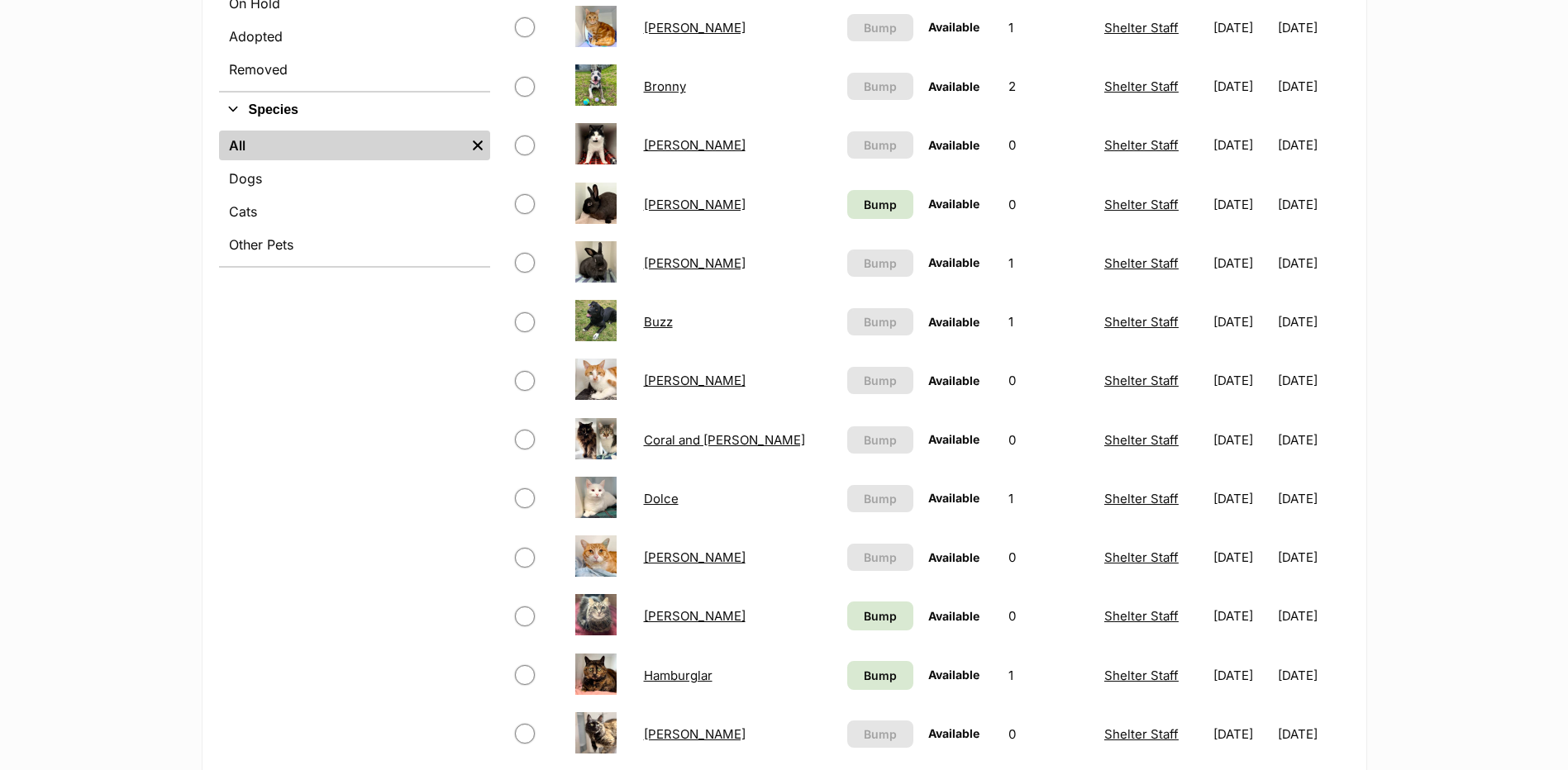
scroll to position [881, 0]
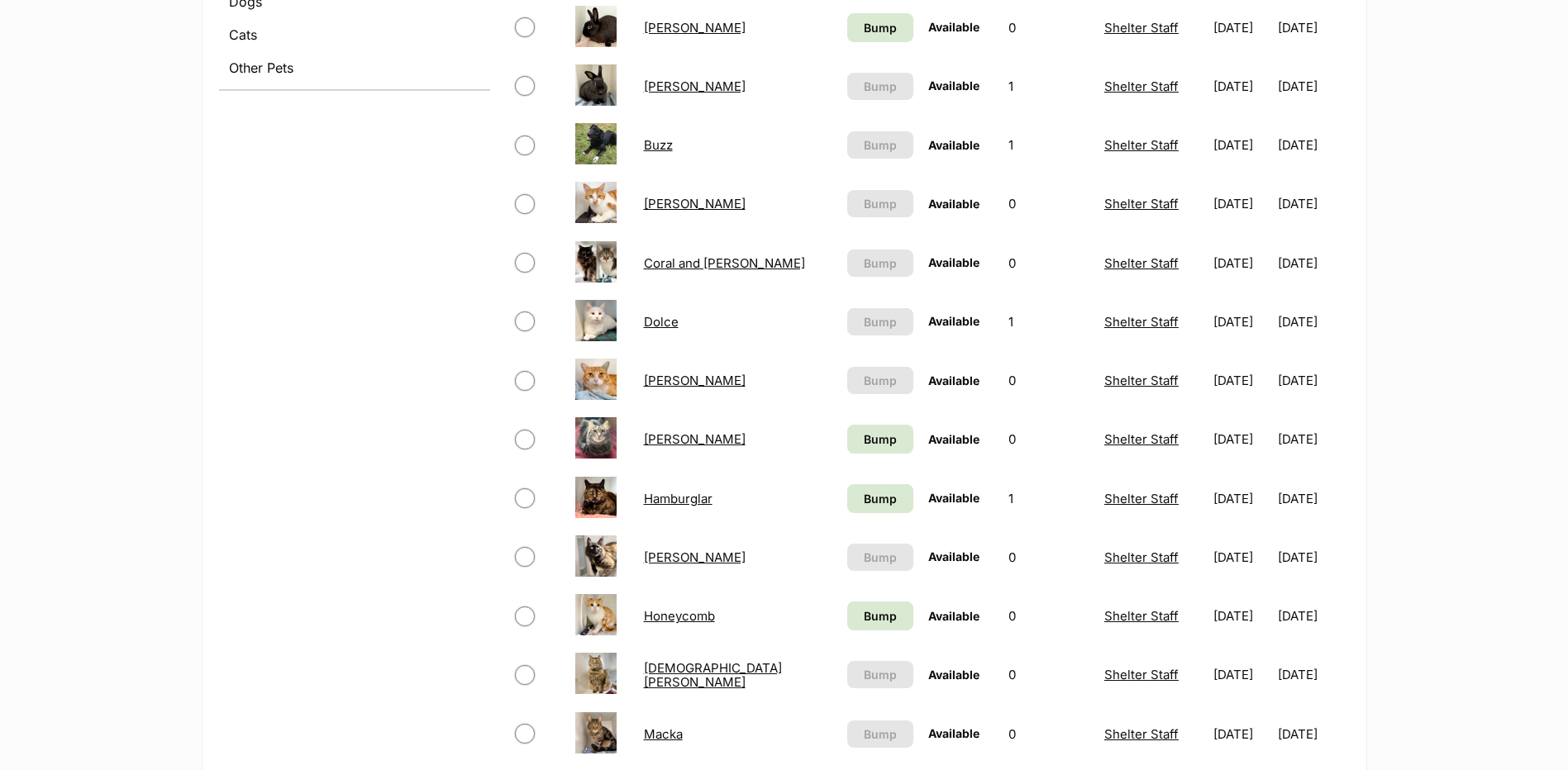
click at [662, 388] on link "Dr. Seuss" at bounding box center [695, 381] width 102 height 15
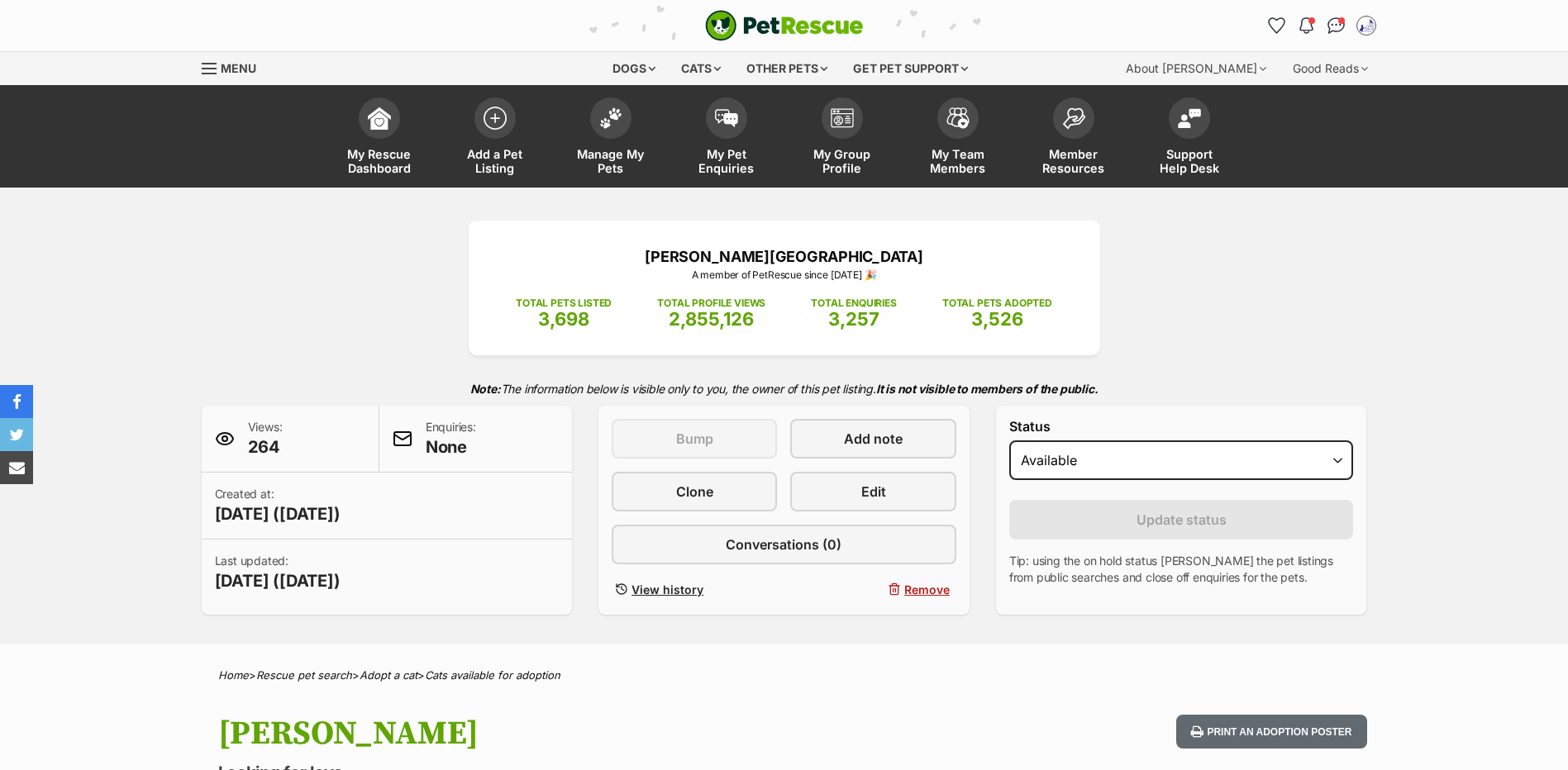
click at [1239, 487] on div "Status Draft Available On hold Adopted" at bounding box center [1182, 453] width 345 height 68
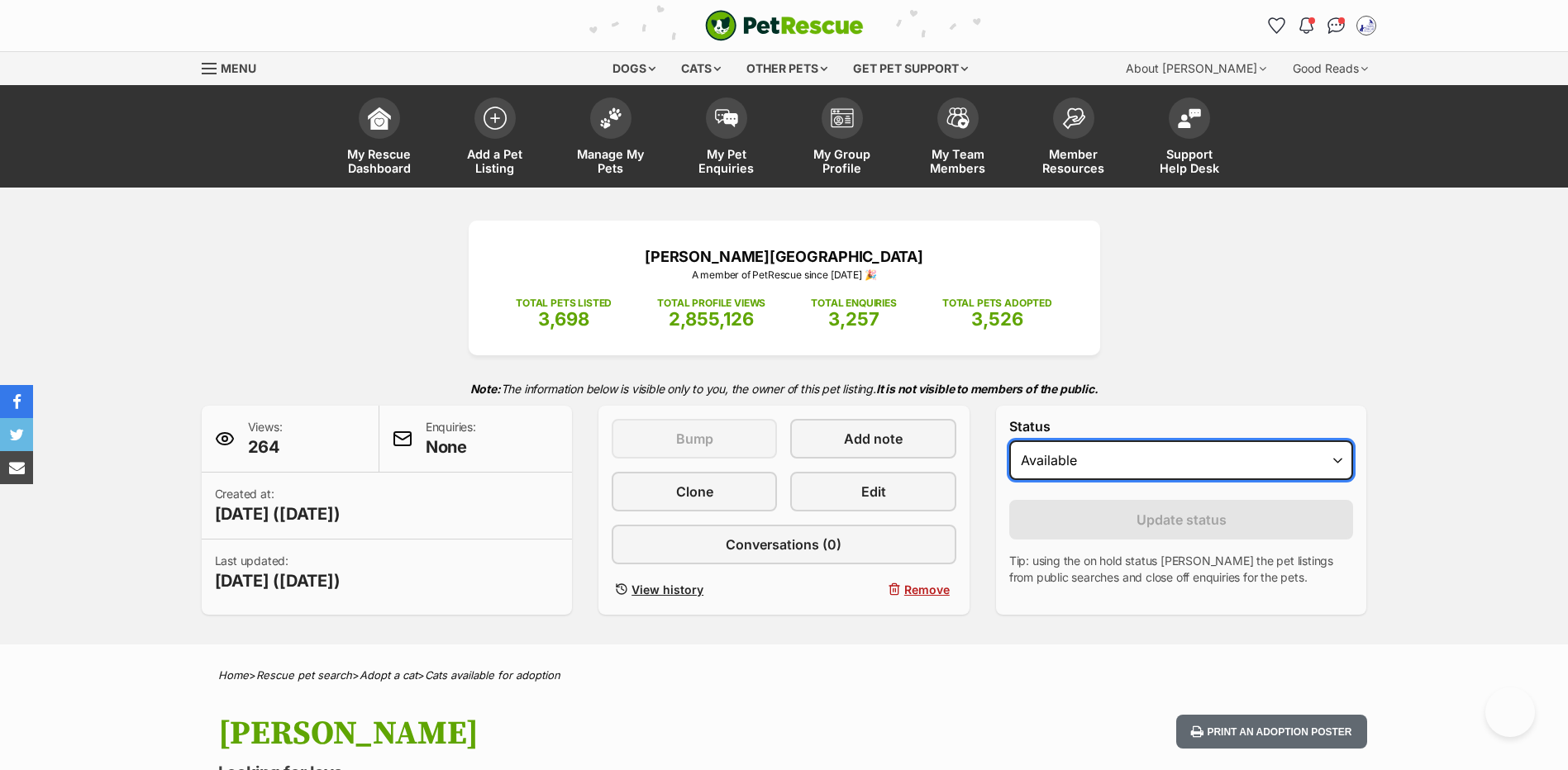
click at [1204, 480] on select "Draft Available On hold Adopted" at bounding box center [1182, 460] width 345 height 39
select select "on_hold"
click at [1010, 464] on select "Draft Available On hold Adopted" at bounding box center [1182, 460] width 345 height 39
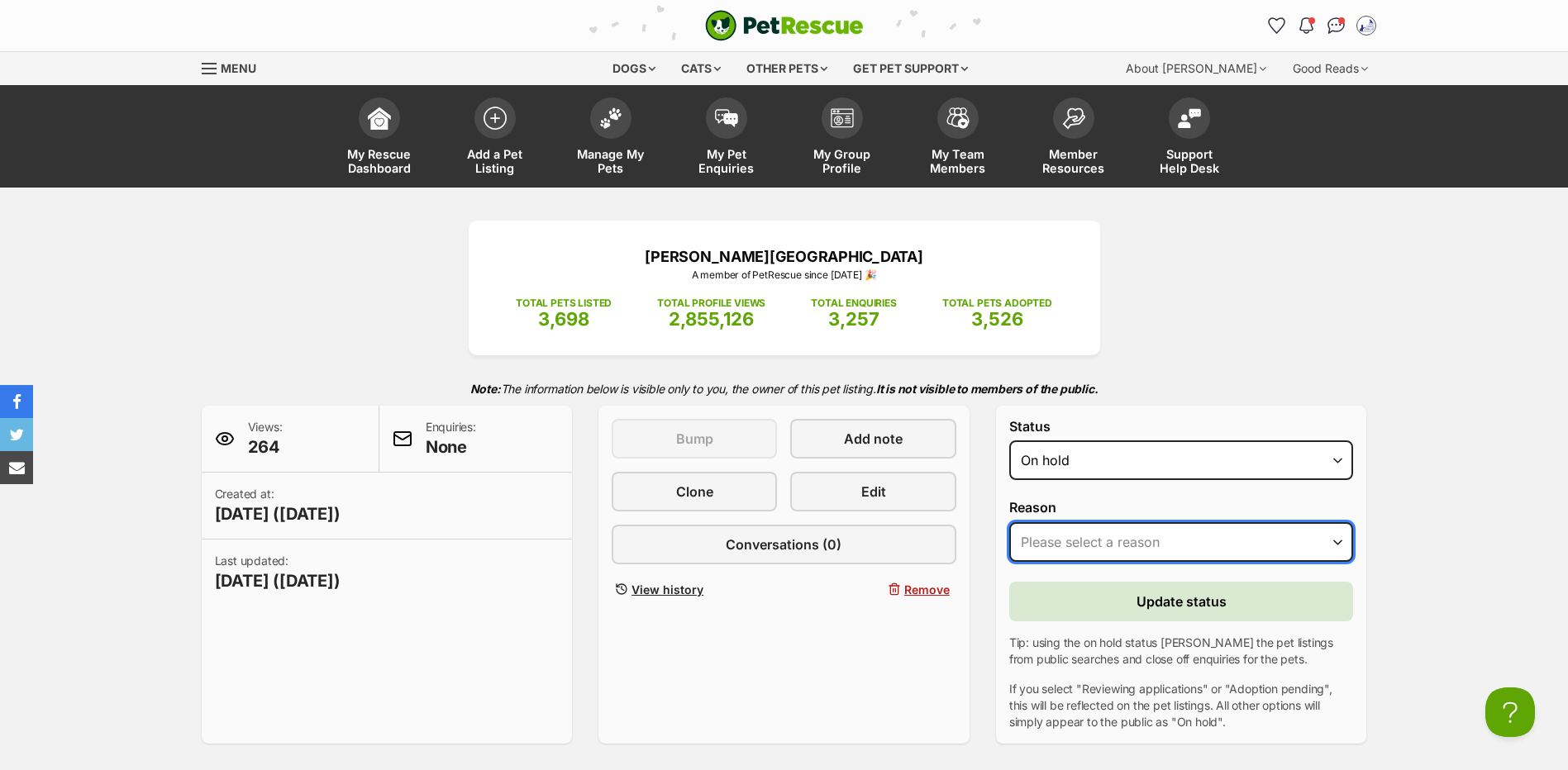
drag, startPoint x: 1121, startPoint y: 564, endPoint x: 1113, endPoint y: 574, distance: 12.8
click at [1121, 562] on select "Please select a reason Medical reasons Reviewing applications Adoption pending …" at bounding box center [1182, 542] width 345 height 39
select select "adoption_pending"
click at [1010, 544] on select "Please select a reason Medical reasons Reviewing applications Adoption pending …" at bounding box center [1182, 542] width 345 height 39
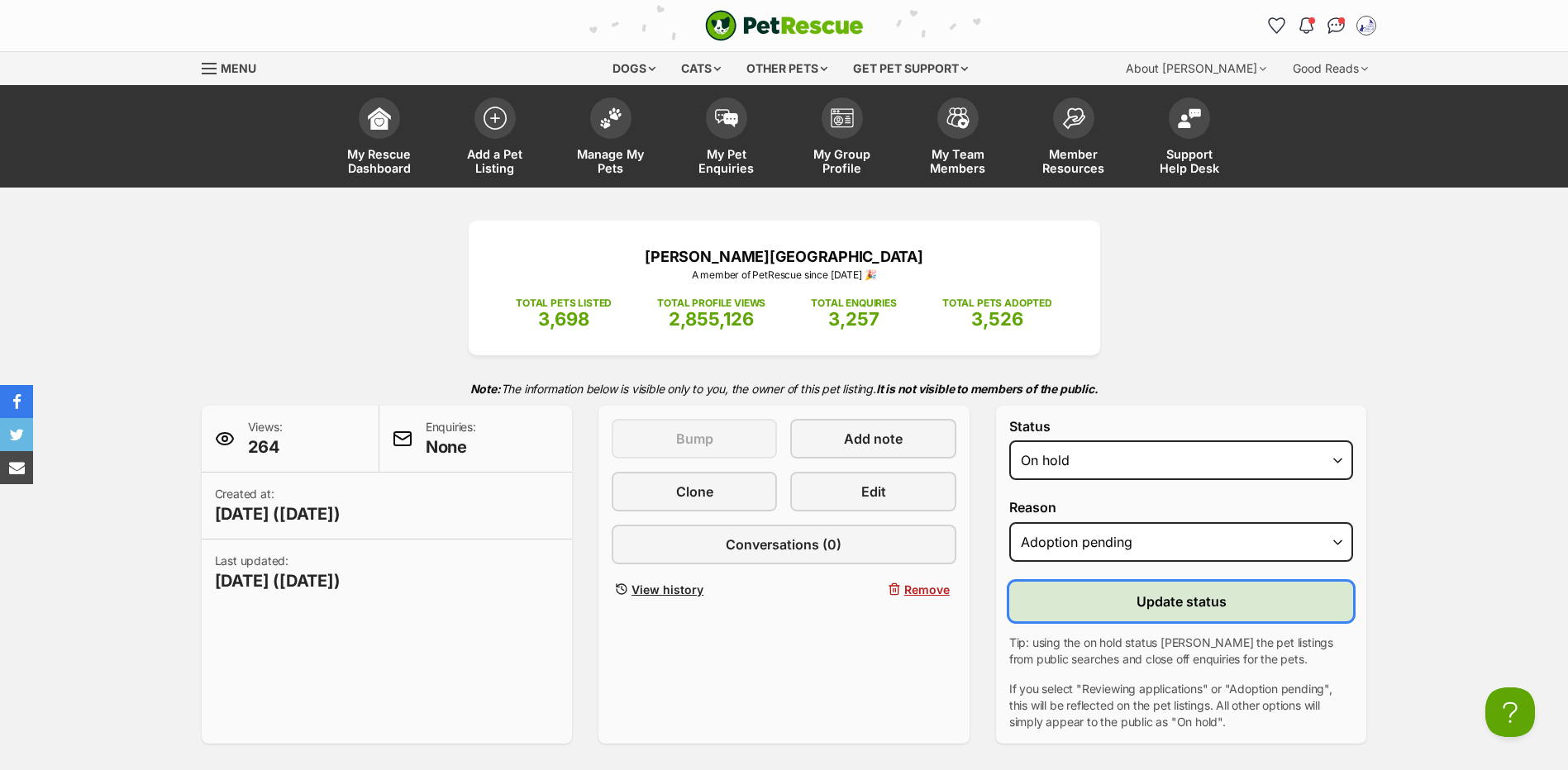
click at [1132, 622] on button "Update status" at bounding box center [1182, 602] width 345 height 39
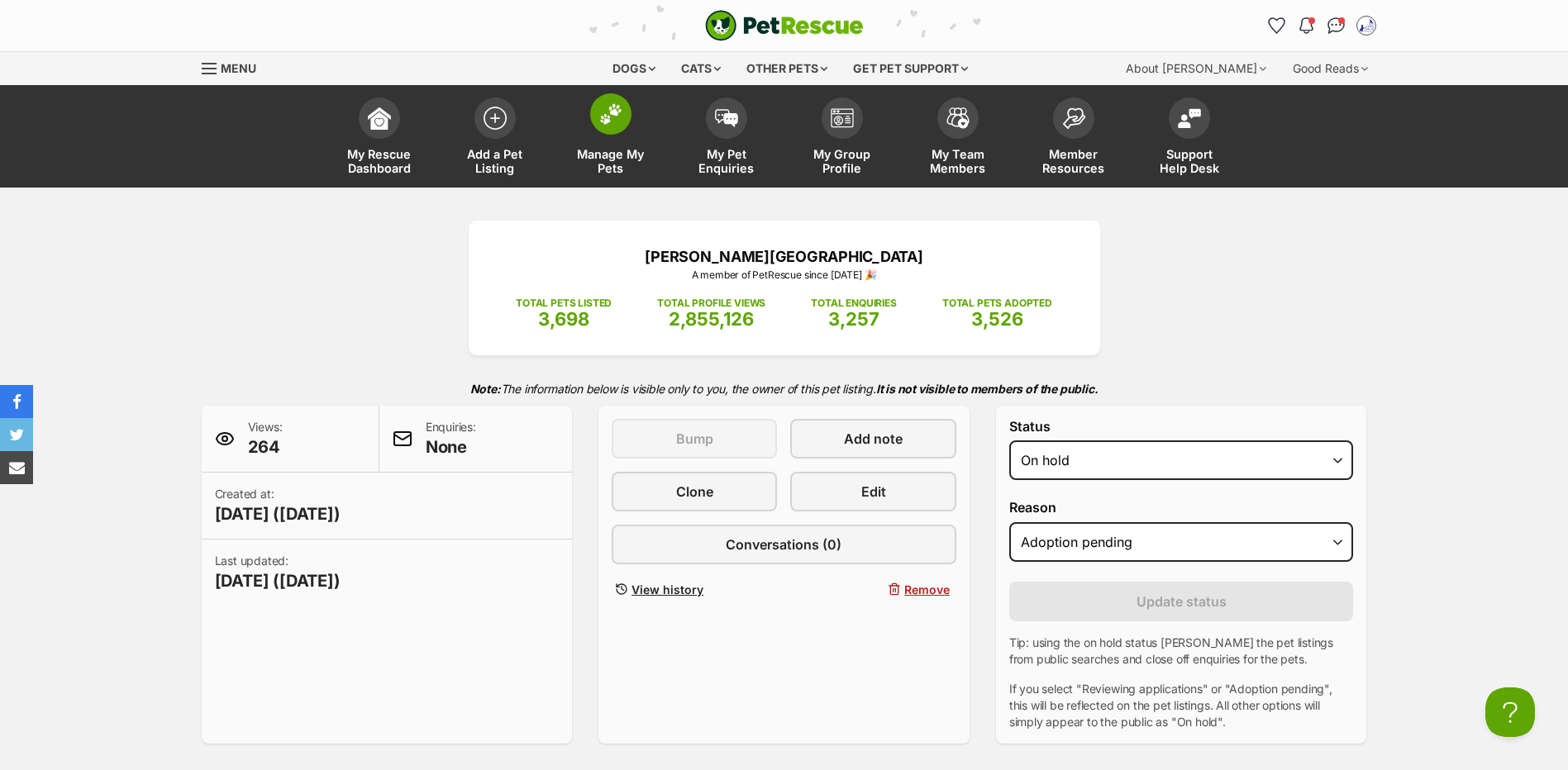
click at [617, 127] on span at bounding box center [611, 114] width 41 height 41
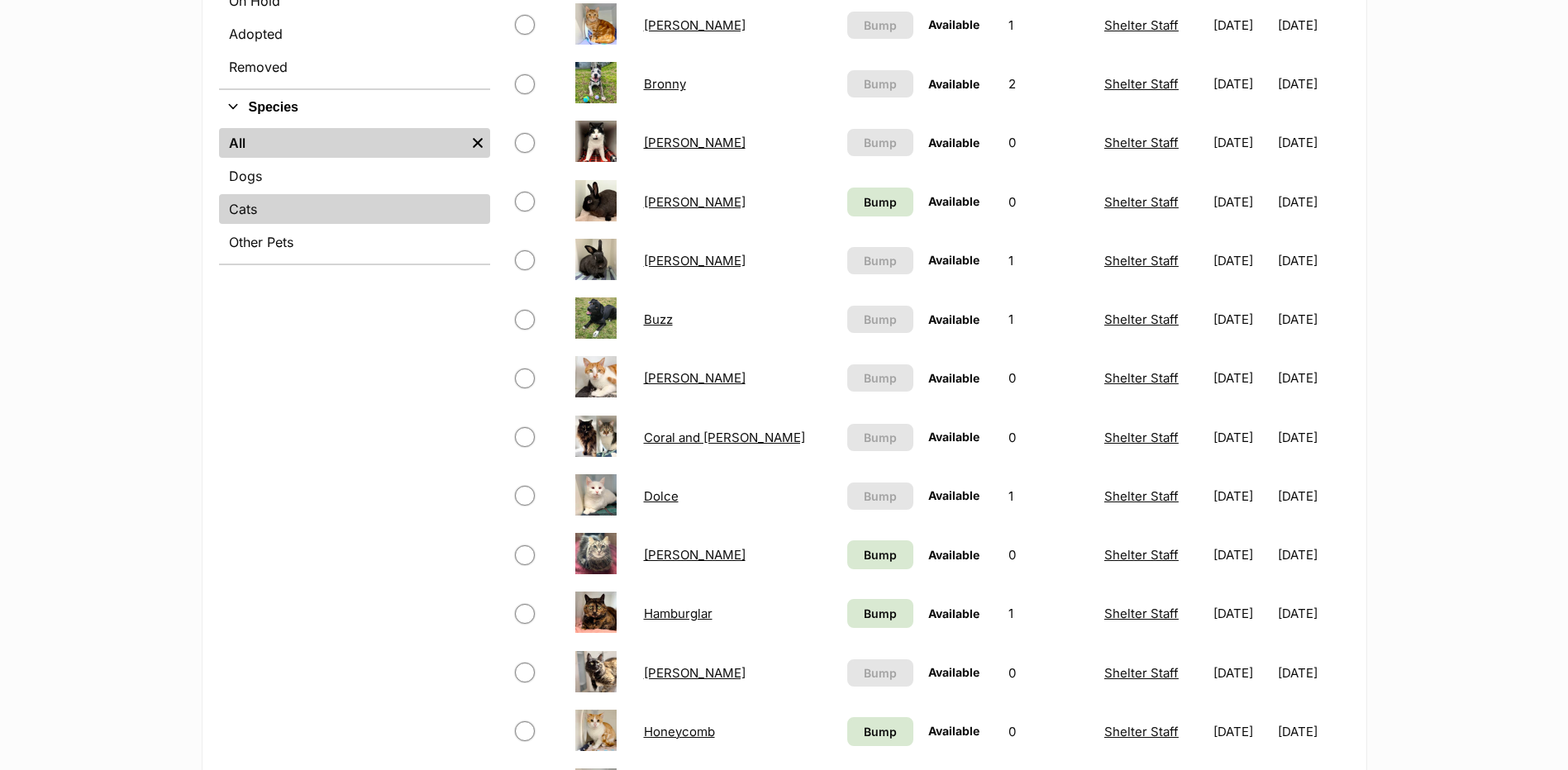
scroll to position [356, 0]
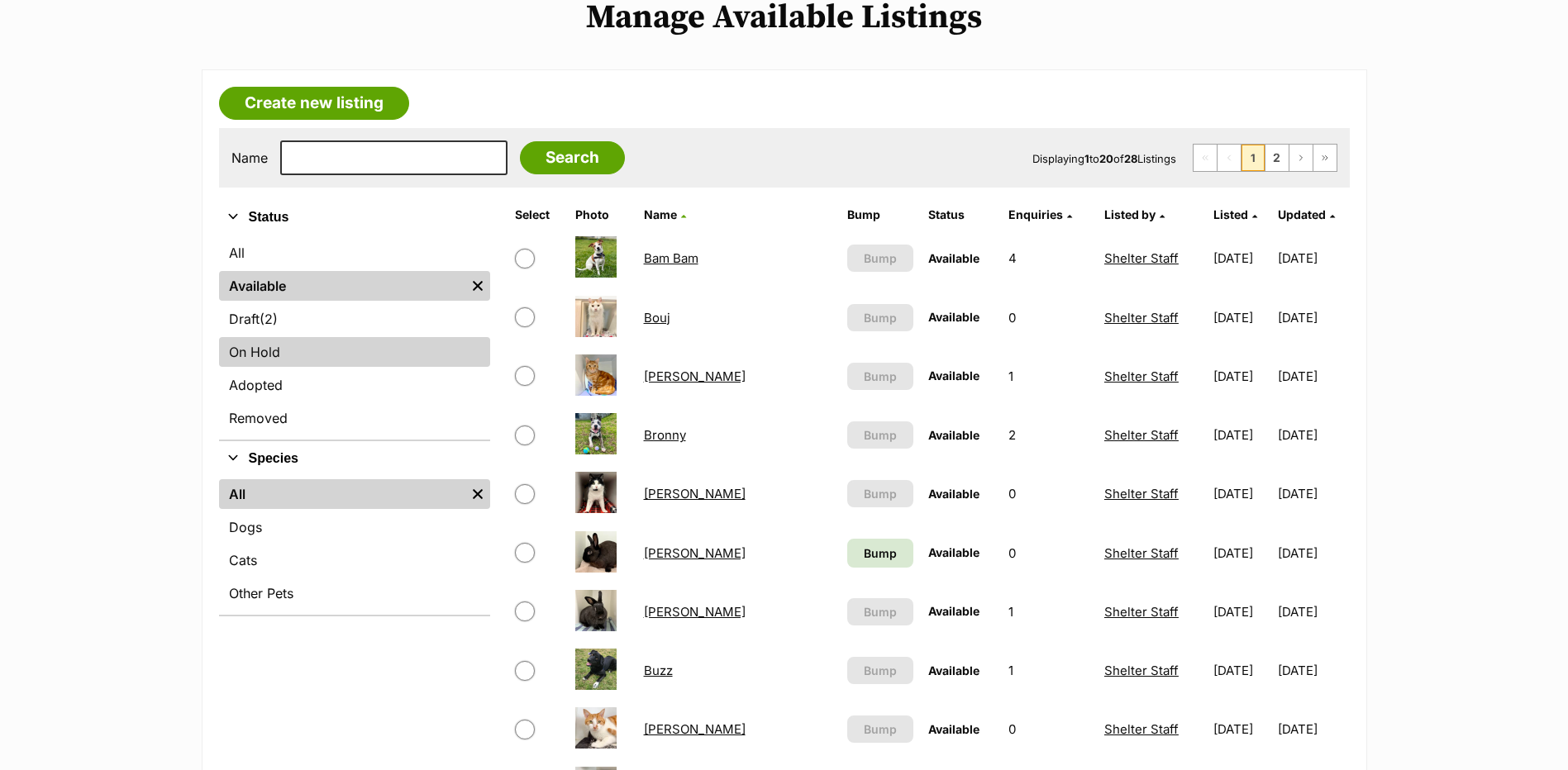
click at [274, 367] on link "On Hold" at bounding box center [354, 352] width 271 height 30
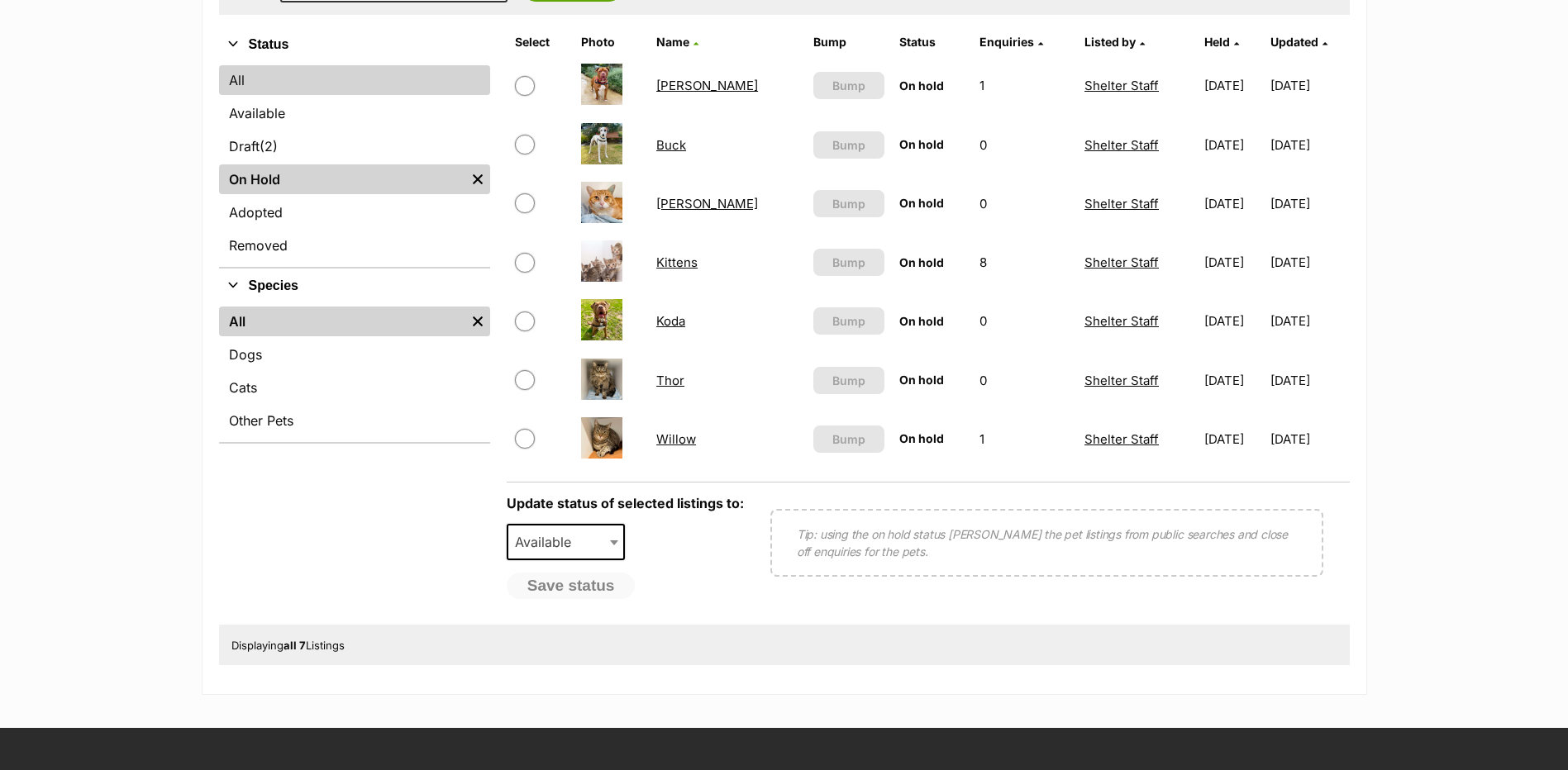
click at [289, 95] on link "All" at bounding box center [354, 80] width 271 height 30
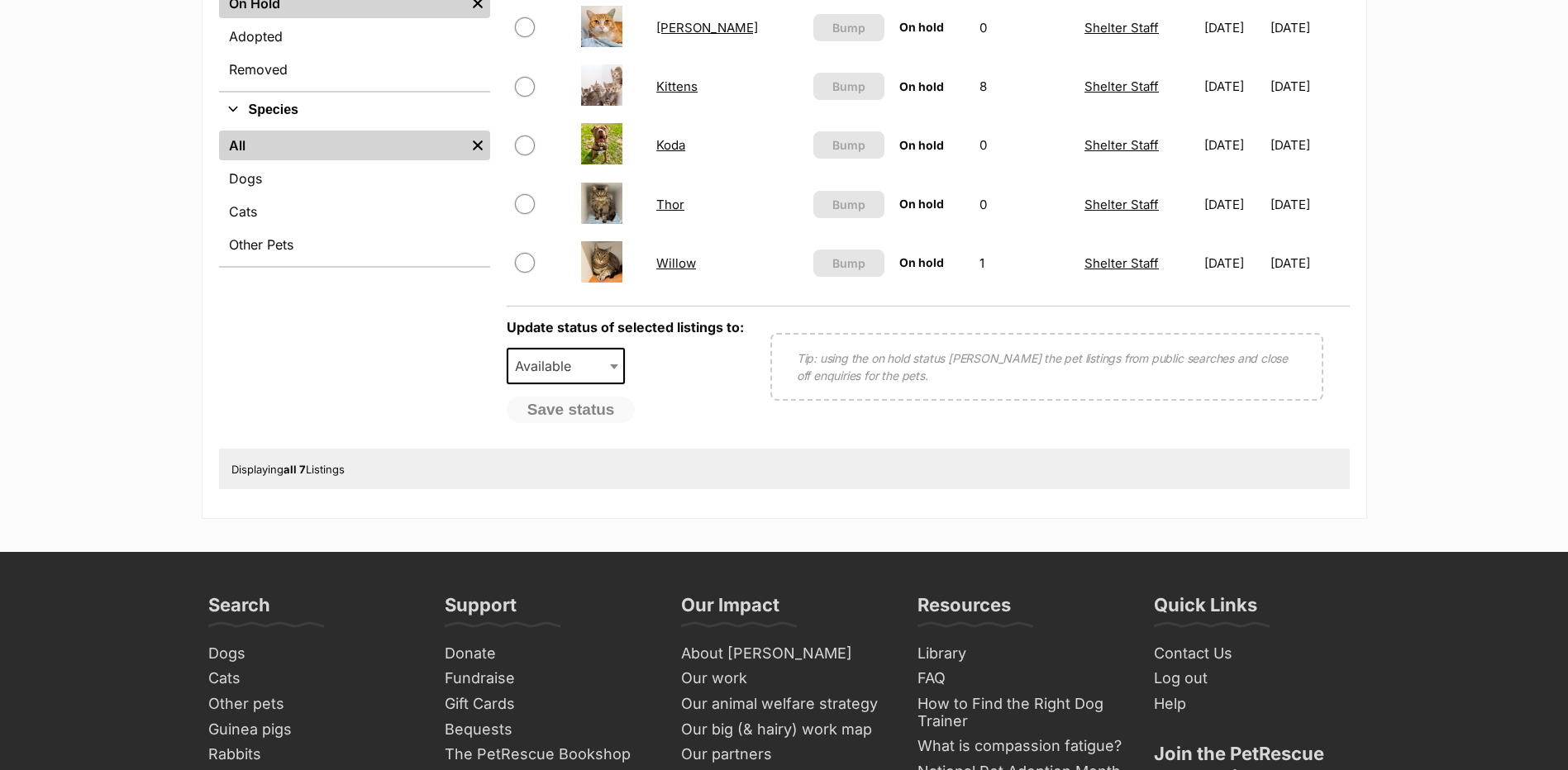
scroll to position [881, 0]
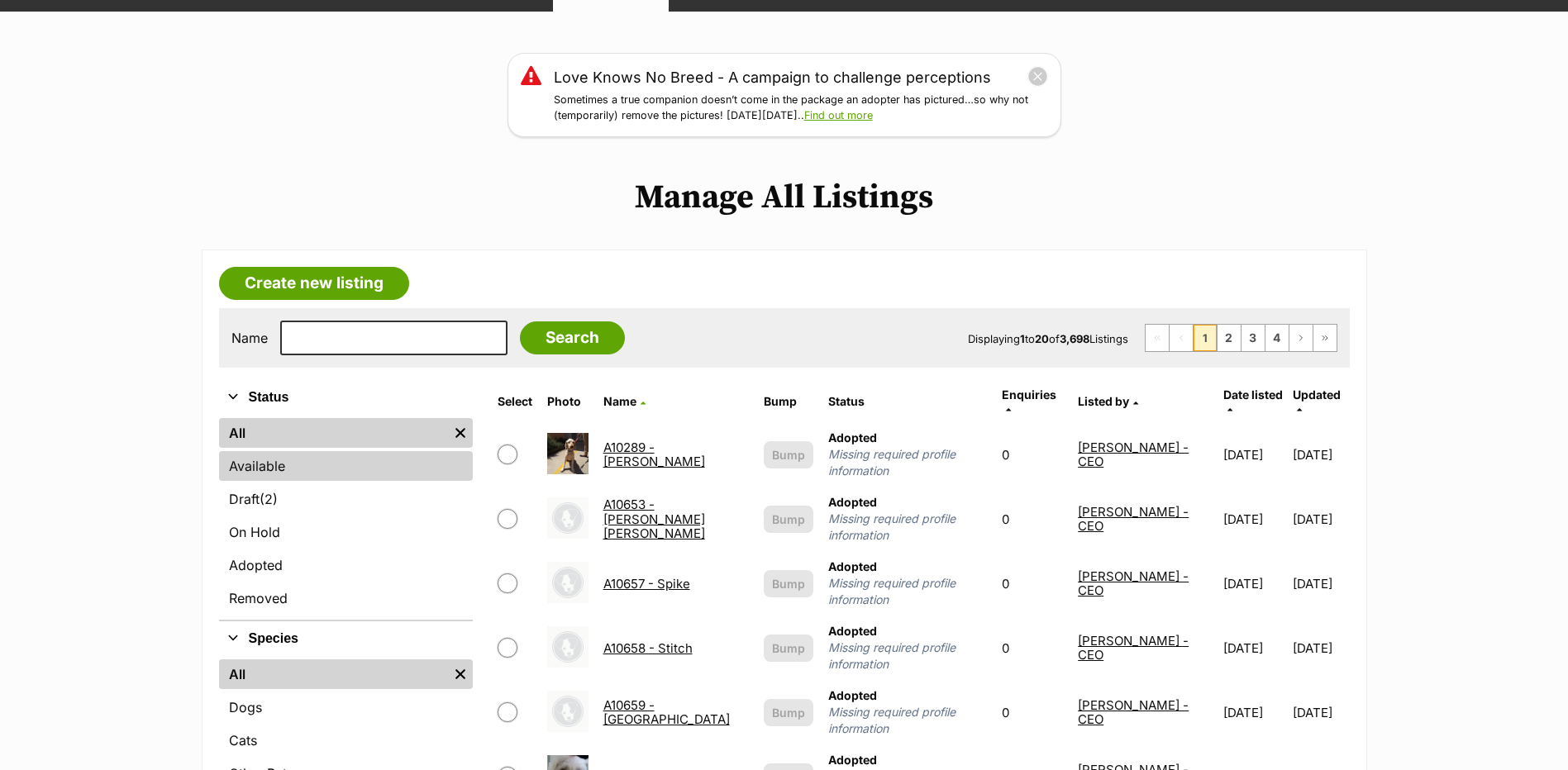
click at [312, 481] on link "Available" at bounding box center [346, 466] width 254 height 30
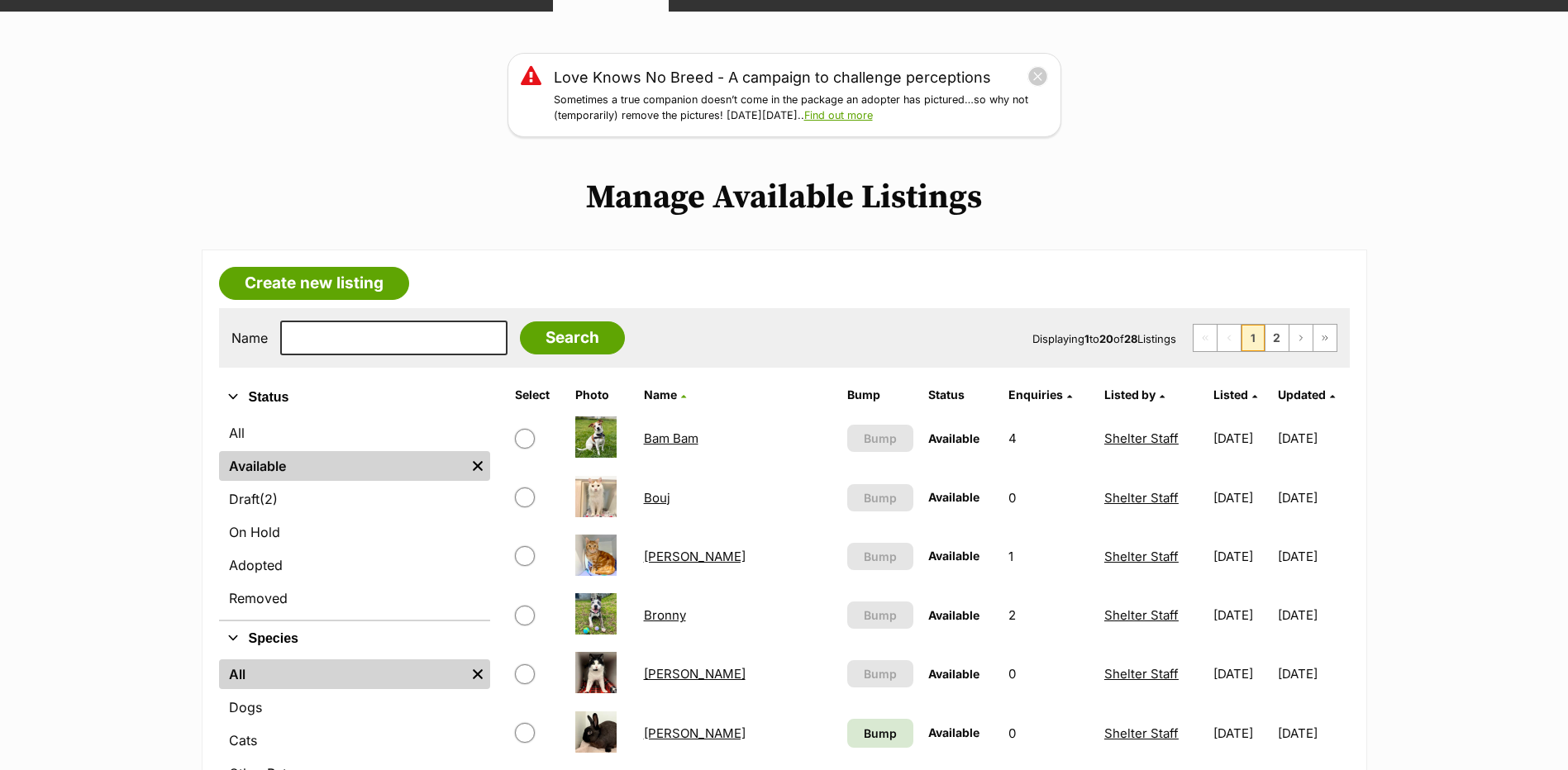
click at [674, 446] on link "Bam Bam" at bounding box center [672, 438] width 55 height 15
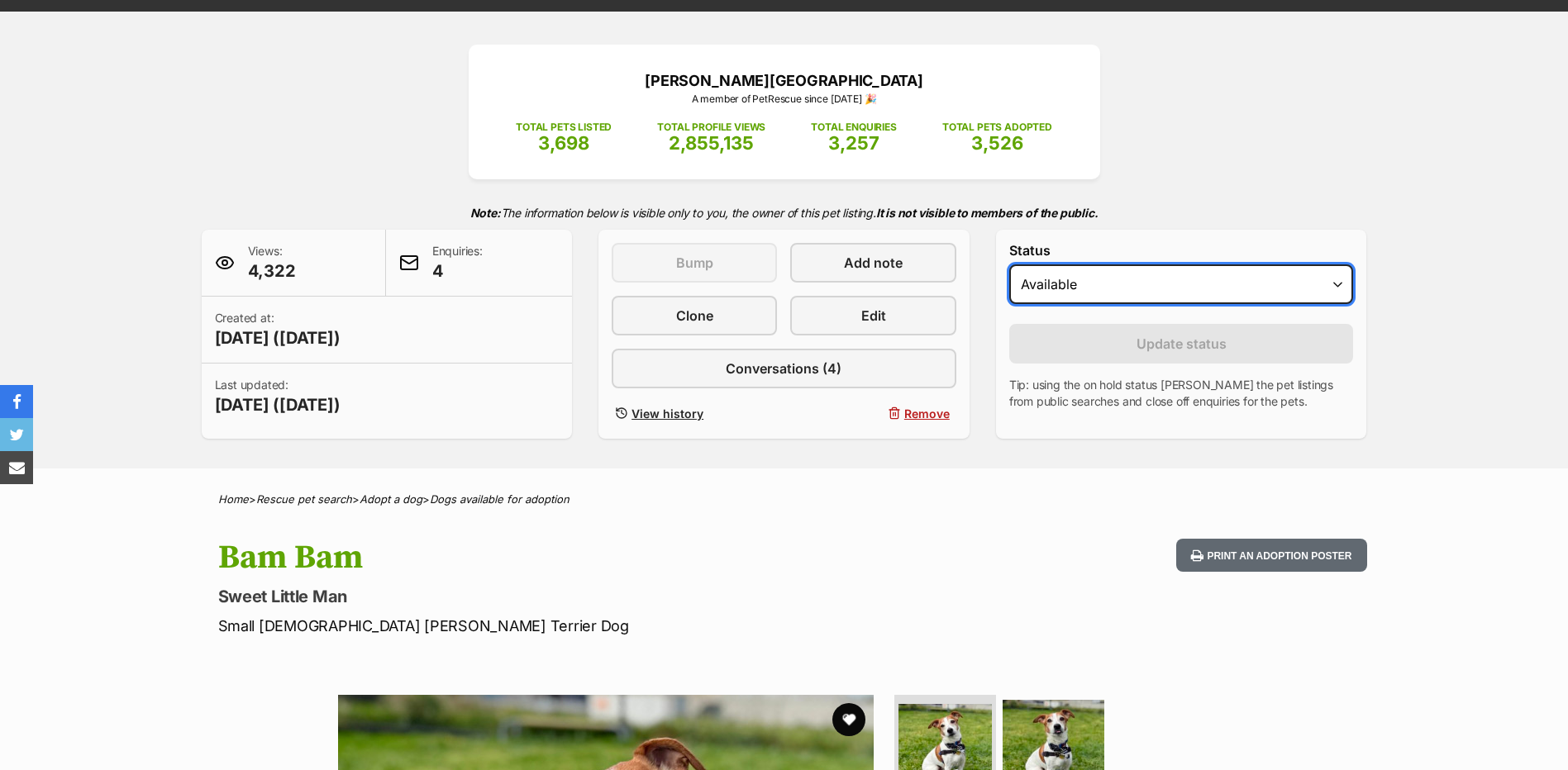
click at [1194, 304] on select "Draft - not available as listing has enquires Available On hold Adopted" at bounding box center [1182, 284] width 345 height 39
select select "rehomed"
click at [1010, 287] on select "Draft - not available as listing has enquires Available On hold Adopted" at bounding box center [1182, 284] width 345 height 39
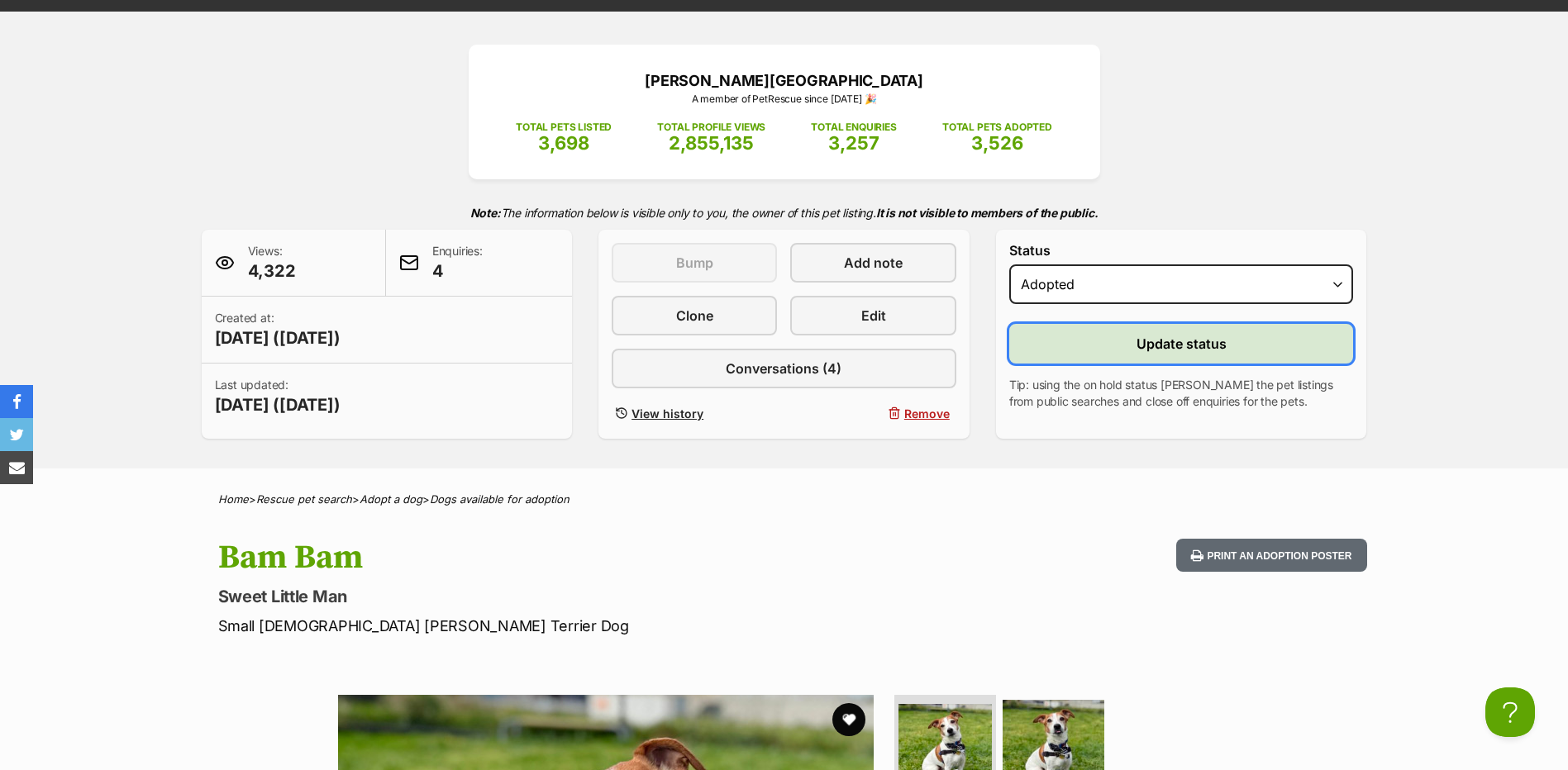
click at [1148, 354] on span "Update status" at bounding box center [1181, 343] width 90 height 20
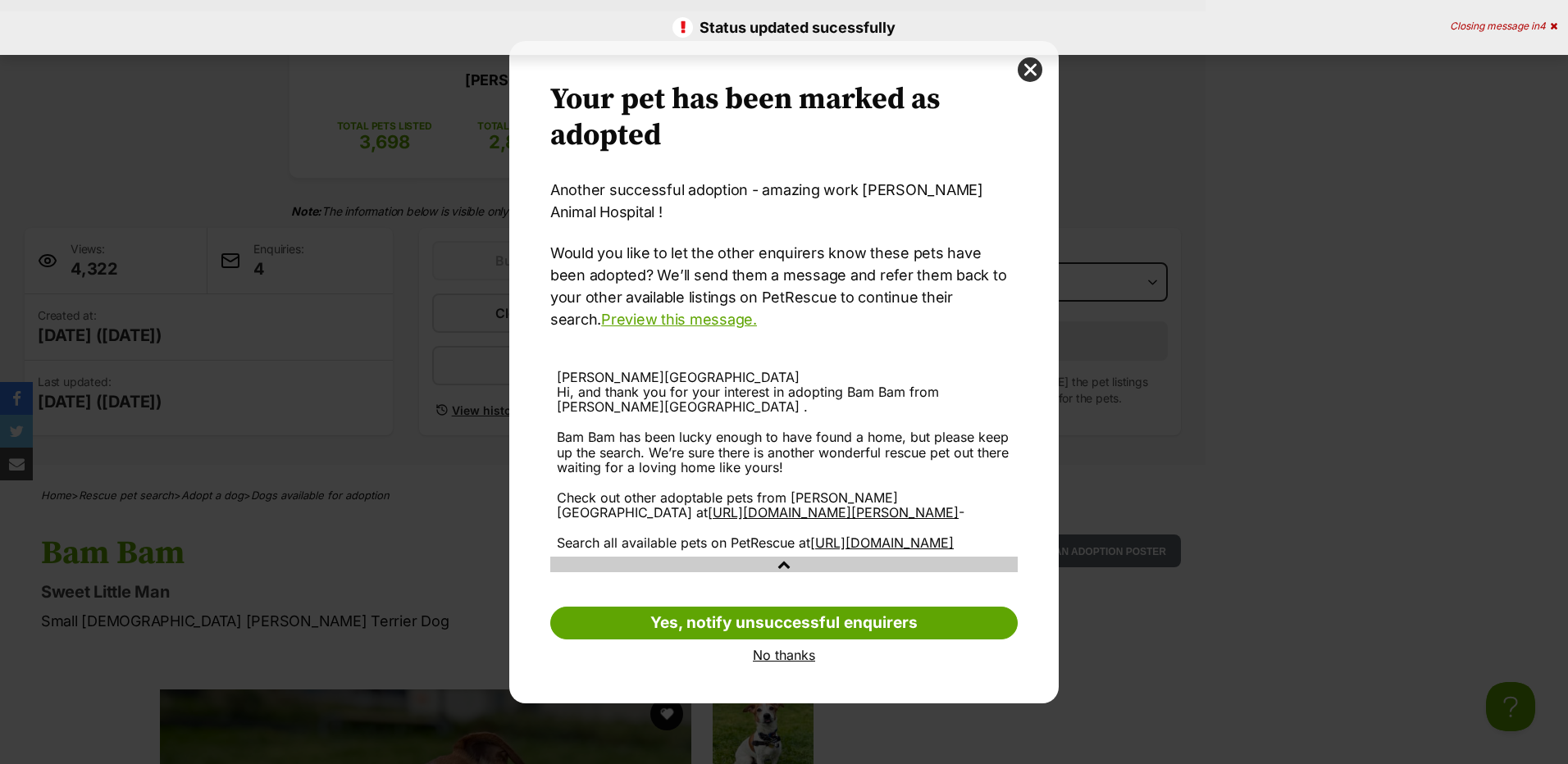
click at [795, 663] on link "No thanks" at bounding box center [784, 654] width 467 height 14
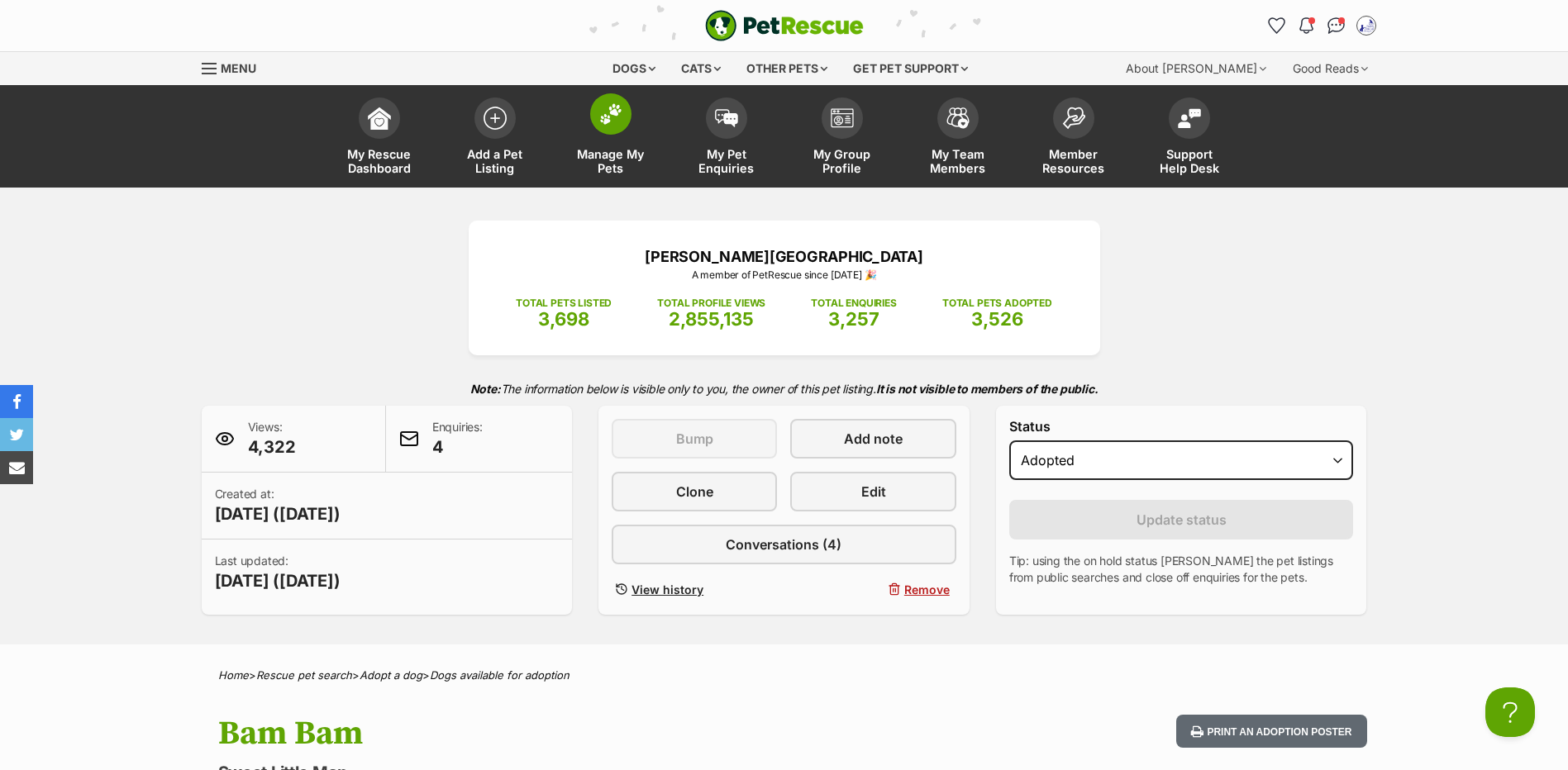
click at [640, 112] on link "Manage My Pets" at bounding box center [611, 138] width 116 height 99
